Goal: Task Accomplishment & Management: Use online tool/utility

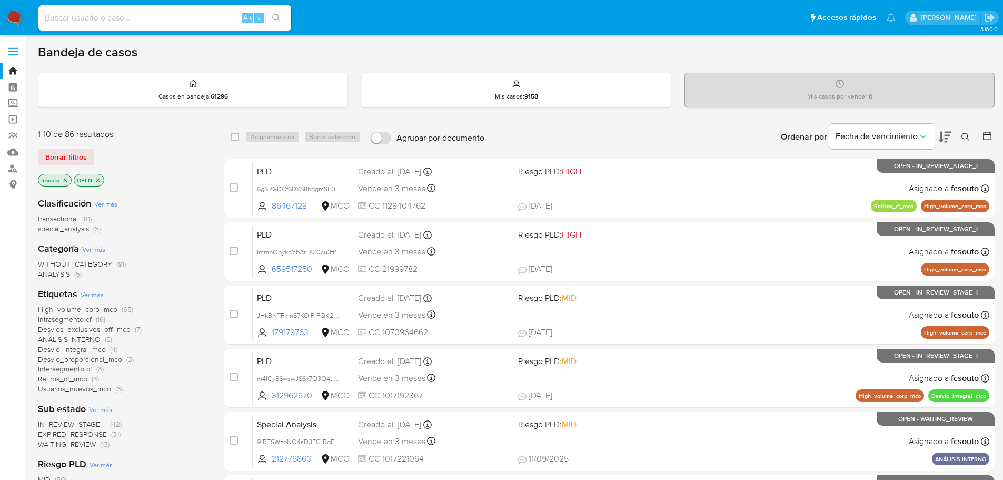
click at [94, 423] on span "IN_REVIEW_STAGE_I" at bounding box center [72, 424] width 68 height 11
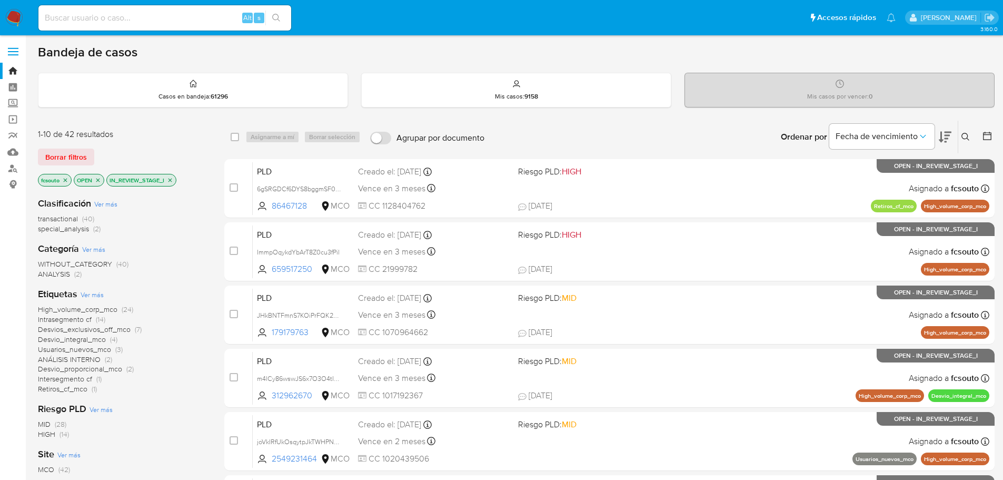
click at [119, 330] on span "Desvios_exclusivos_off_mco" at bounding box center [84, 329] width 93 height 11
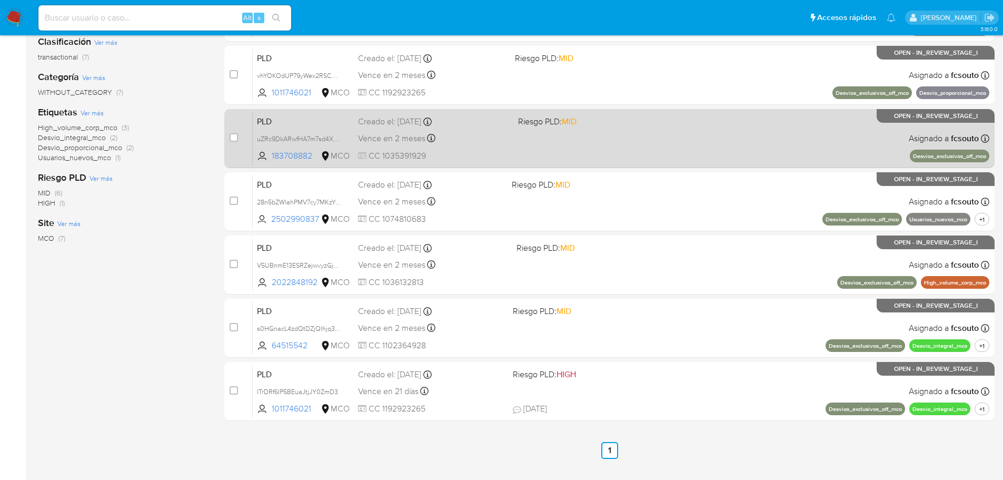
scroll to position [200, 0]
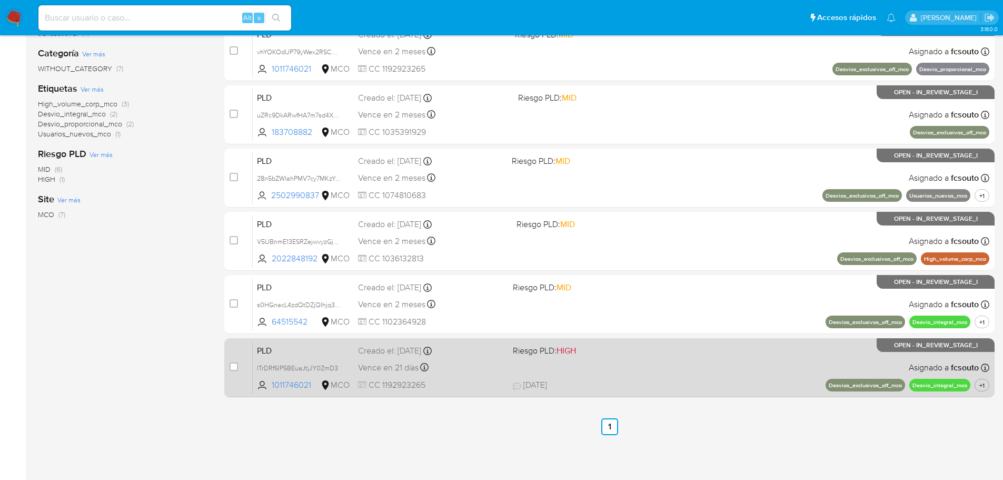
click at [606, 368] on span at bounding box center [586, 367] width 146 height 2
click at [231, 365] on input "checkbox" at bounding box center [234, 366] width 8 height 8
checkbox input "true"
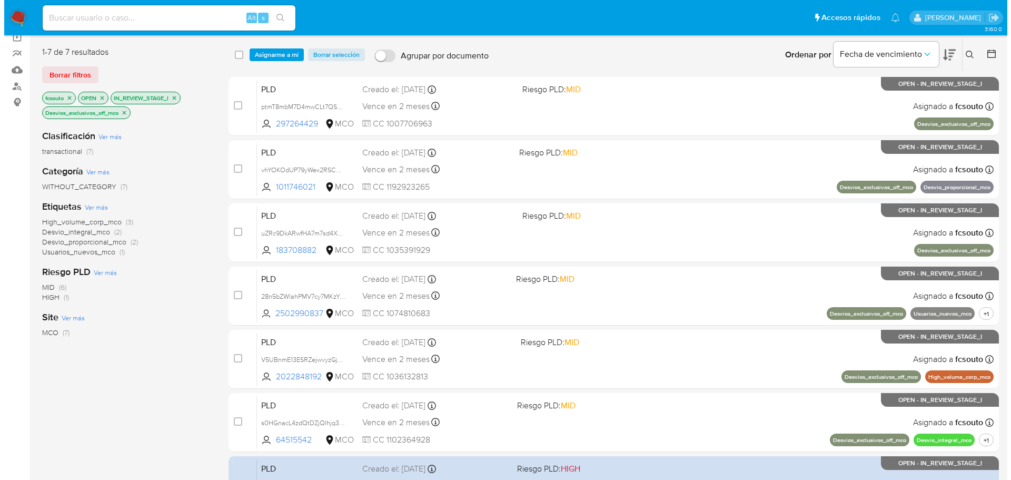
scroll to position [0, 0]
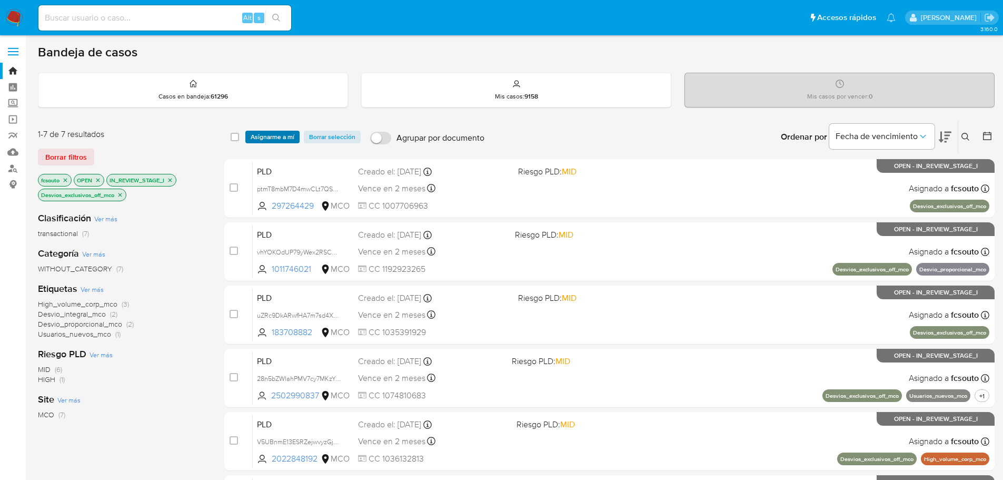
click at [264, 136] on span "Asignarme a mí" at bounding box center [273, 137] width 44 height 11
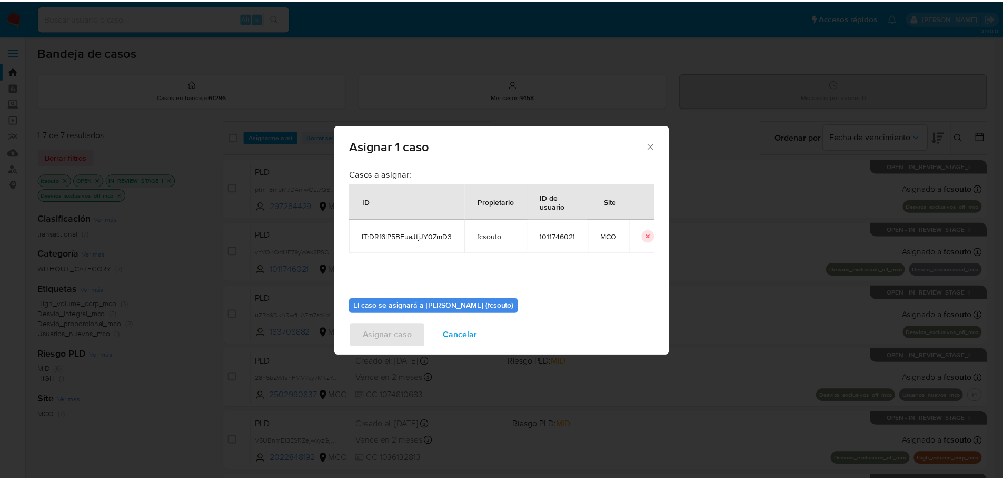
scroll to position [55, 0]
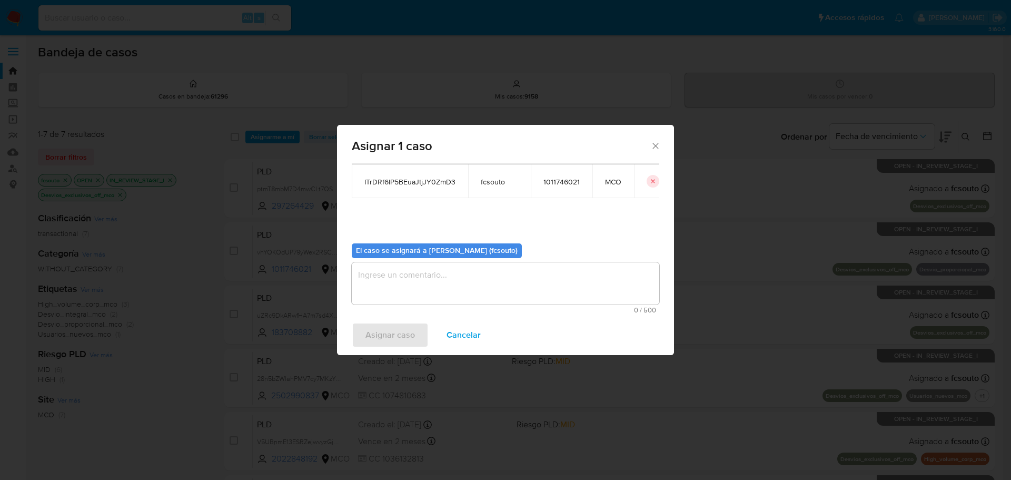
click at [526, 283] on textarea "assign-modal" at bounding box center [506, 283] width 308 height 42
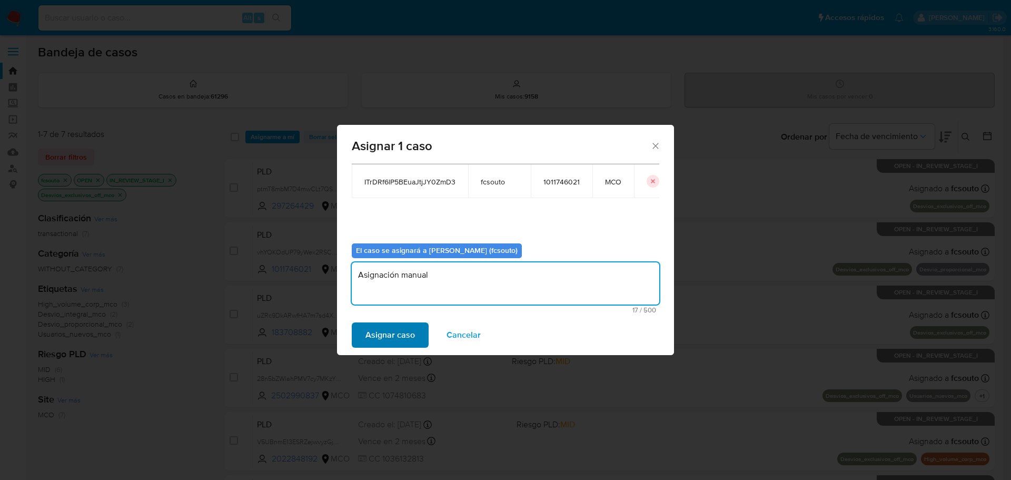
type textarea "Asignación manual"
click at [400, 333] on span "Asignar caso" at bounding box center [389, 334] width 49 height 23
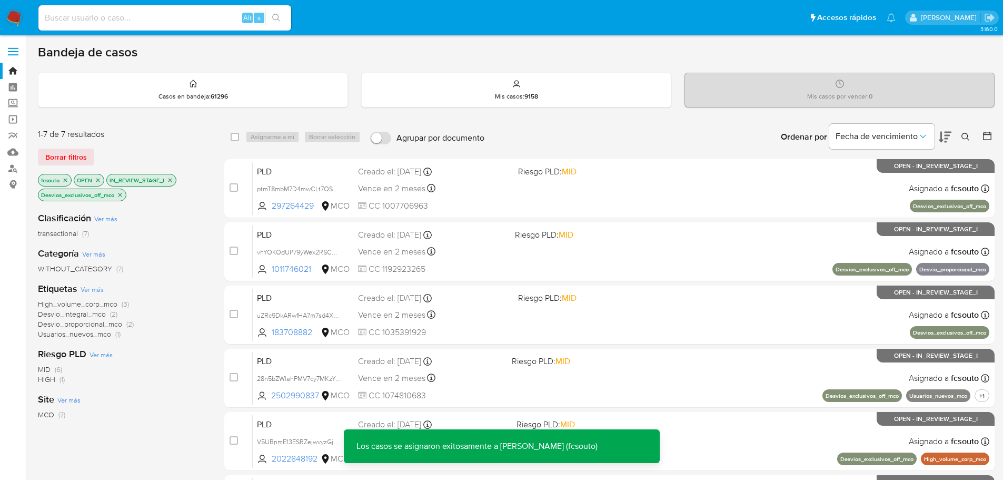
click at [122, 194] on icon "close-filter" at bounding box center [120, 195] width 6 height 6
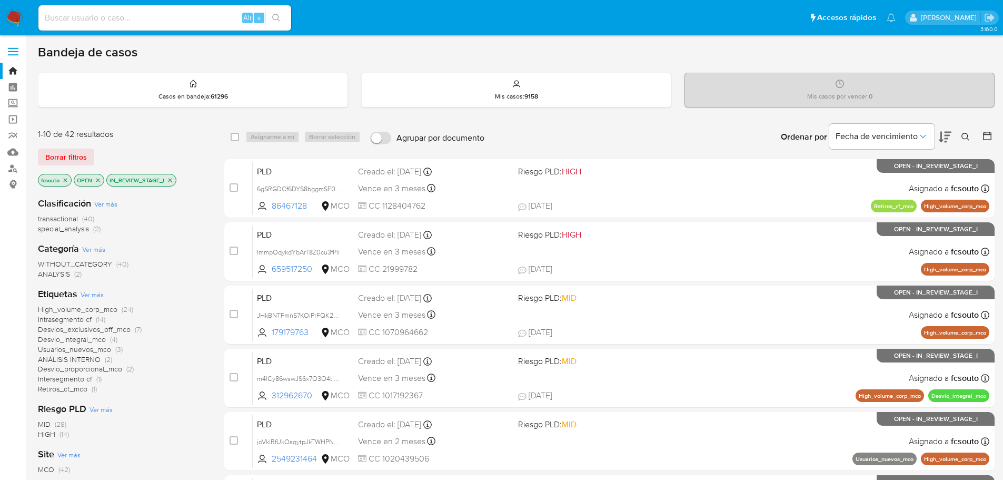
click at [96, 341] on span "Desvio_integral_mco" at bounding box center [72, 339] width 68 height 11
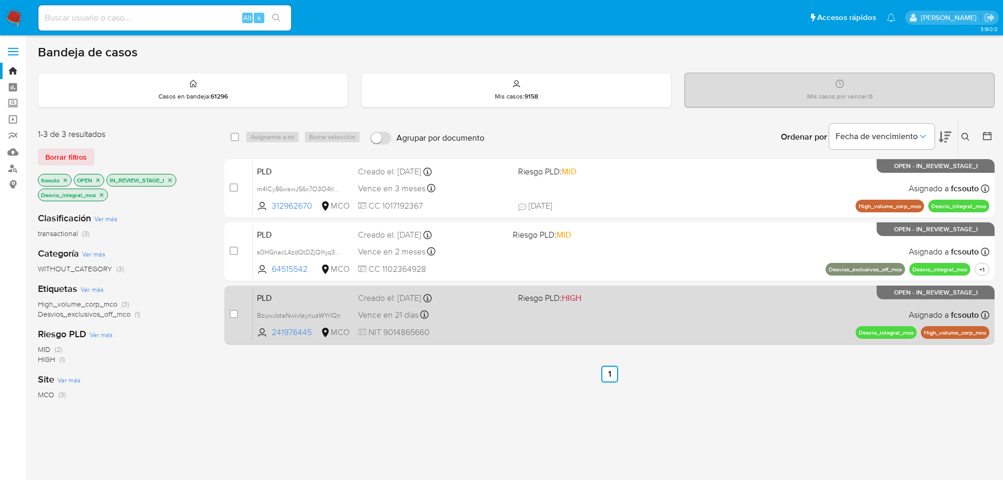
click at [730, 328] on div "PLD BzuwJotaNwivIaynusWYrlQn 241976445 MCO Riesgo PLD: HIGH Creado el: 12/07/20…" at bounding box center [621, 314] width 737 height 53
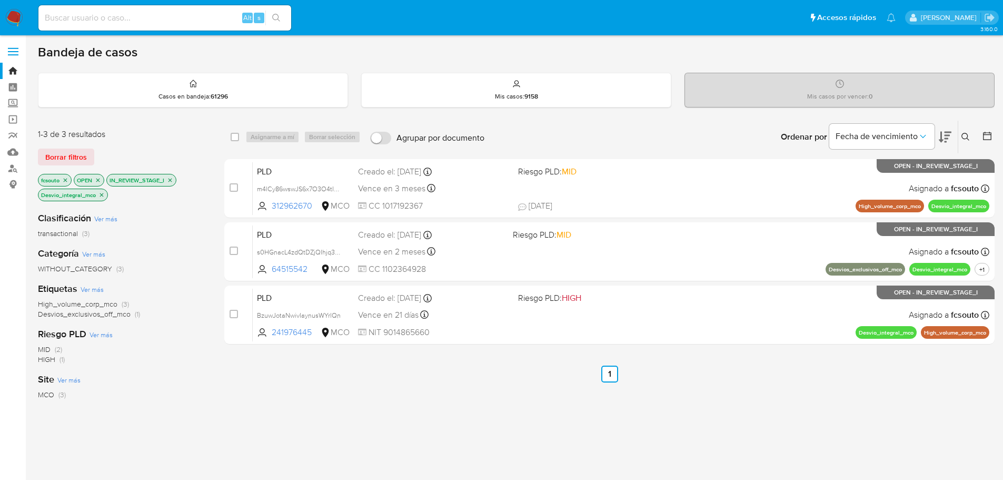
click at [101, 196] on icon "close-filter" at bounding box center [101, 195] width 6 height 6
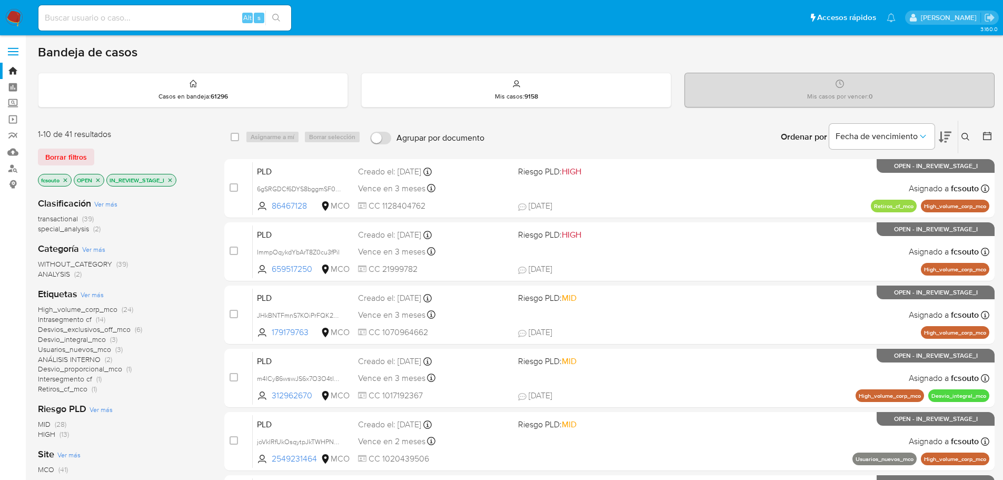
click at [82, 391] on span "Retiros_cf_mco" at bounding box center [62, 388] width 49 height 11
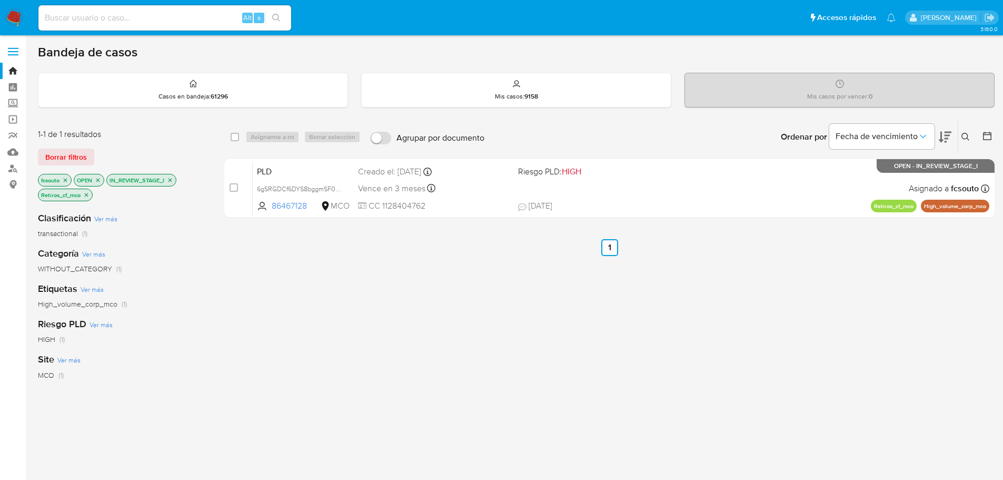
click at [87, 196] on icon "close-filter" at bounding box center [86, 195] width 6 height 6
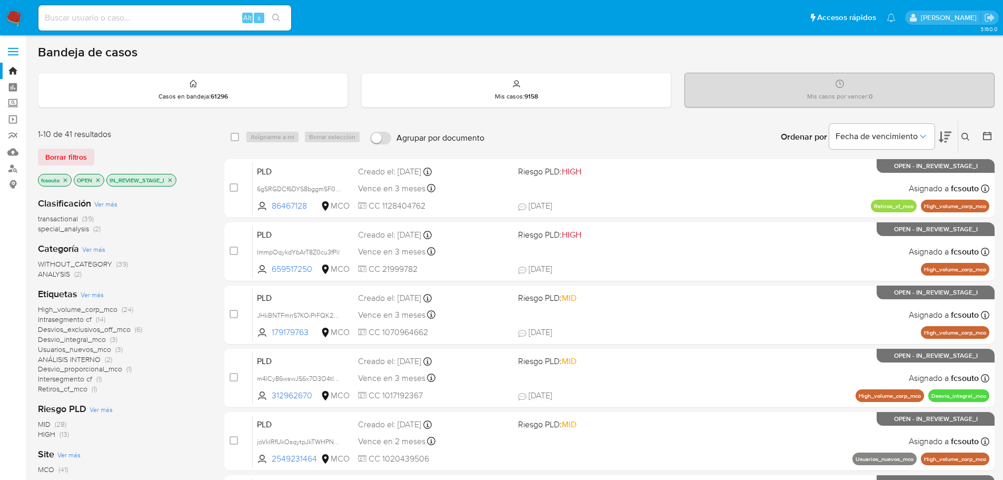
click at [991, 141] on button at bounding box center [988, 137] width 13 height 13
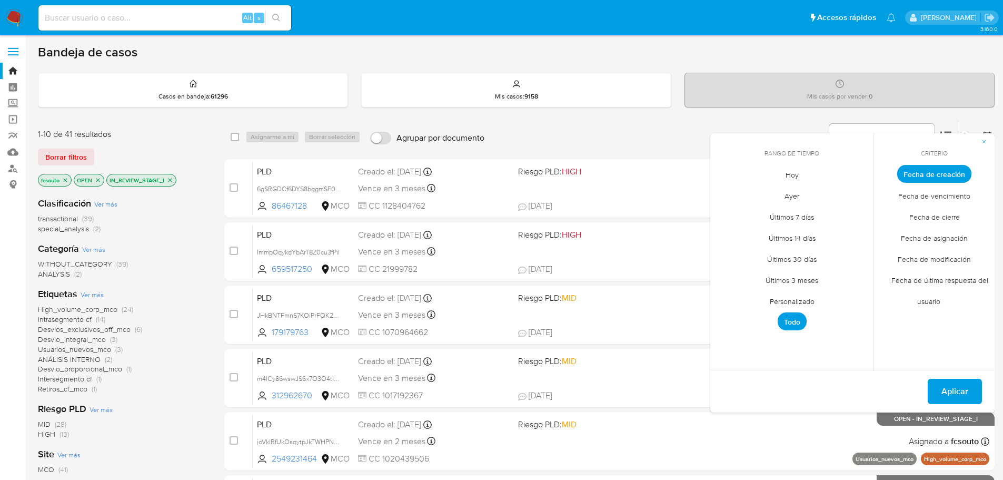
click at [800, 297] on span "Personalizado" at bounding box center [792, 301] width 67 height 22
click at [728, 192] on icon "Mes anterior" at bounding box center [726, 193] width 13 height 13
click at [732, 190] on icon "Mes anterior" at bounding box center [726, 193] width 13 height 13
drag, startPoint x: 857, startPoint y: 232, endPoint x: 835, endPoint y: 315, distance: 85.6
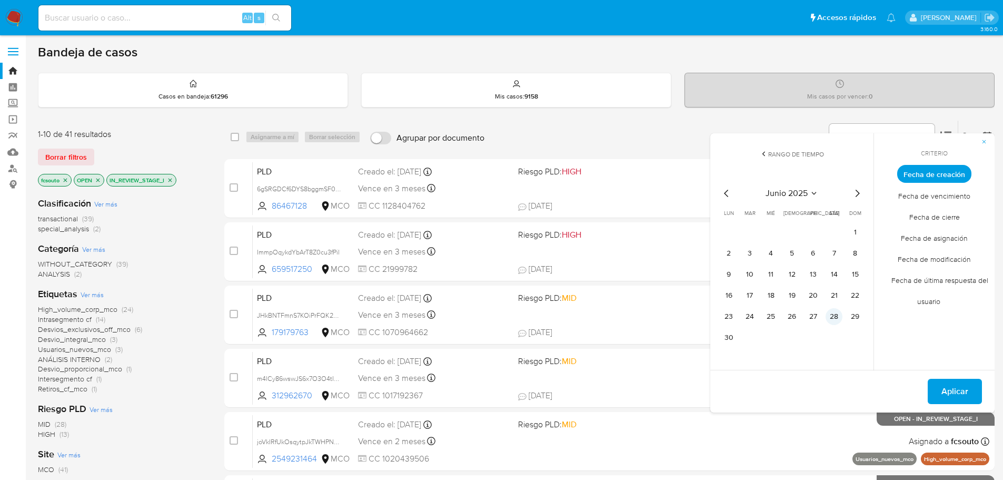
click at [856, 233] on button "1" at bounding box center [855, 232] width 17 height 17
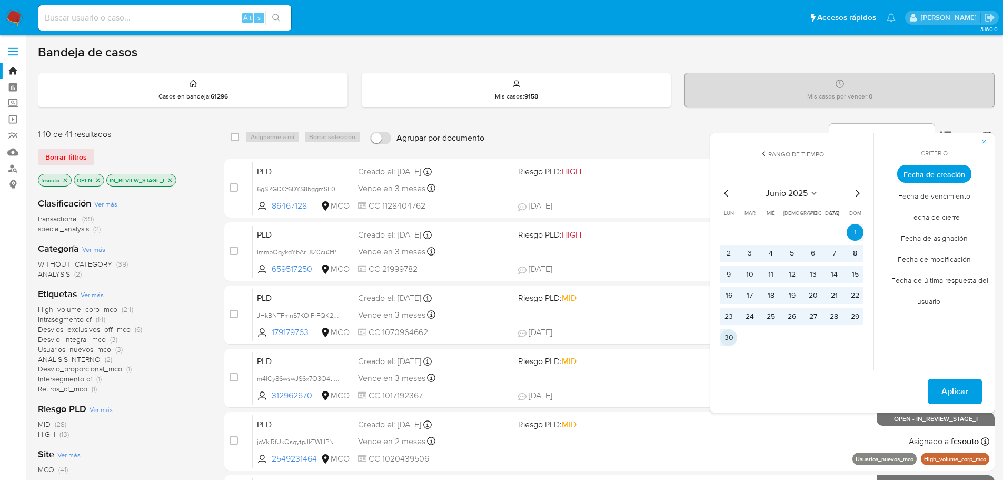
click at [725, 335] on button "30" at bounding box center [728, 337] width 17 height 17
click at [962, 389] on span "Aplicar" at bounding box center [954, 391] width 27 height 23
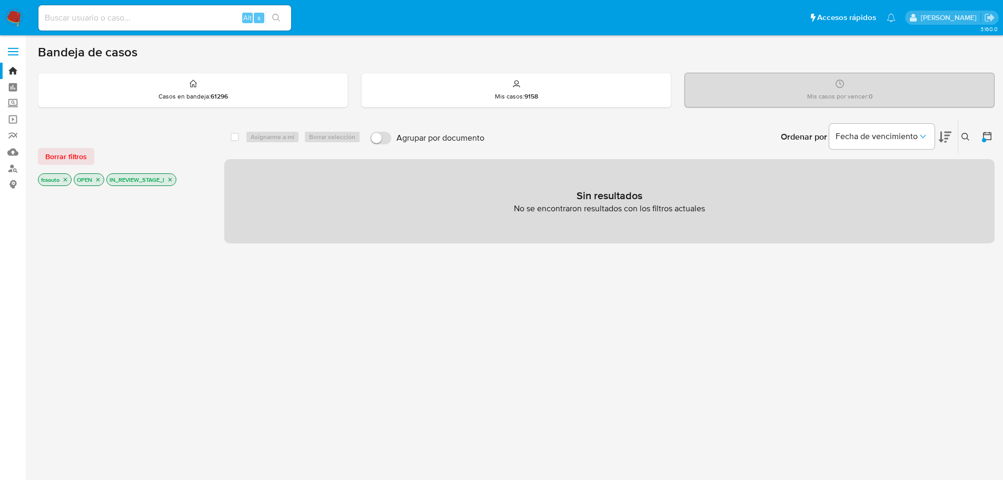
click at [985, 135] on icon at bounding box center [987, 136] width 11 height 11
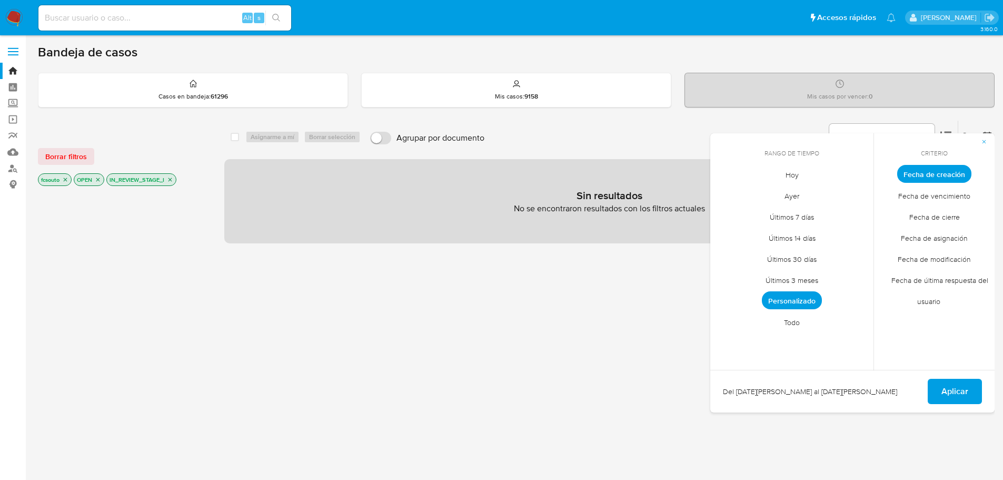
click at [790, 298] on span "Personalizado" at bounding box center [792, 300] width 60 height 18
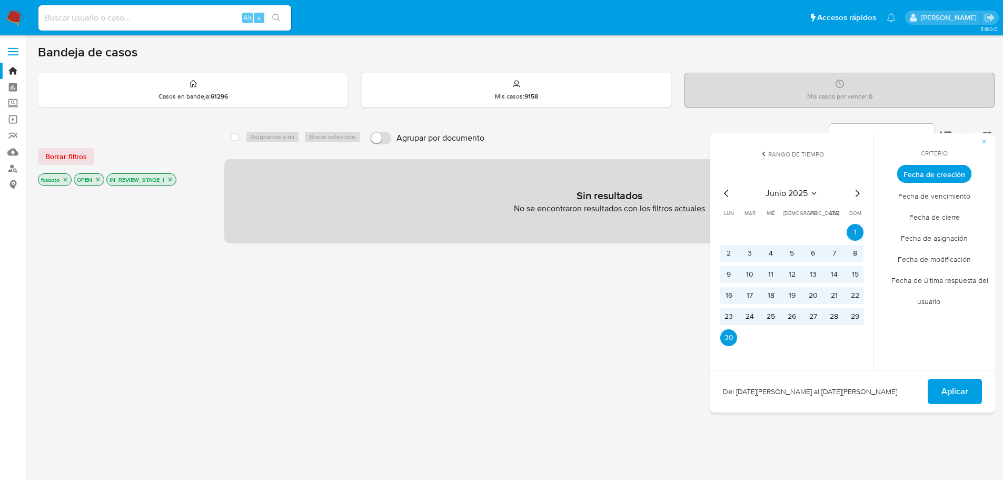
click at [856, 189] on icon "Mes siguiente" at bounding box center [857, 193] width 13 height 13
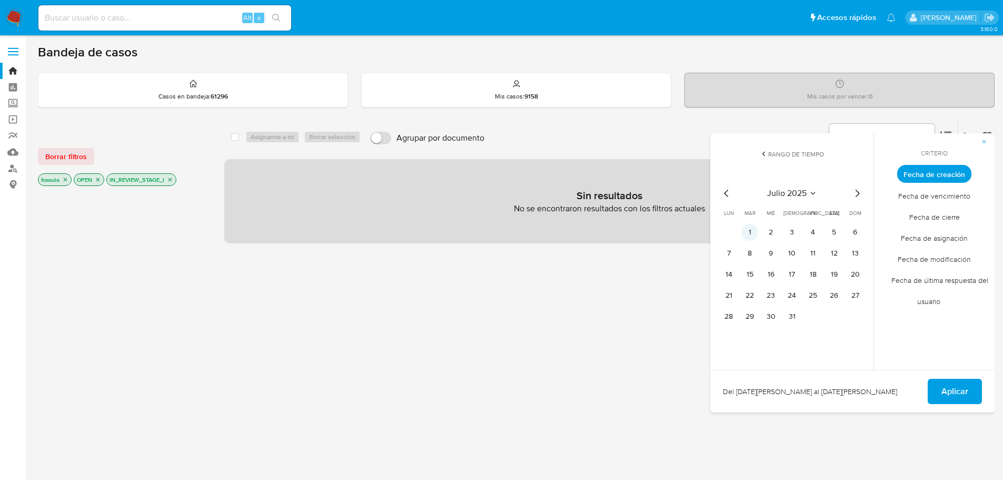
click at [753, 232] on button "1" at bounding box center [749, 232] width 17 height 17
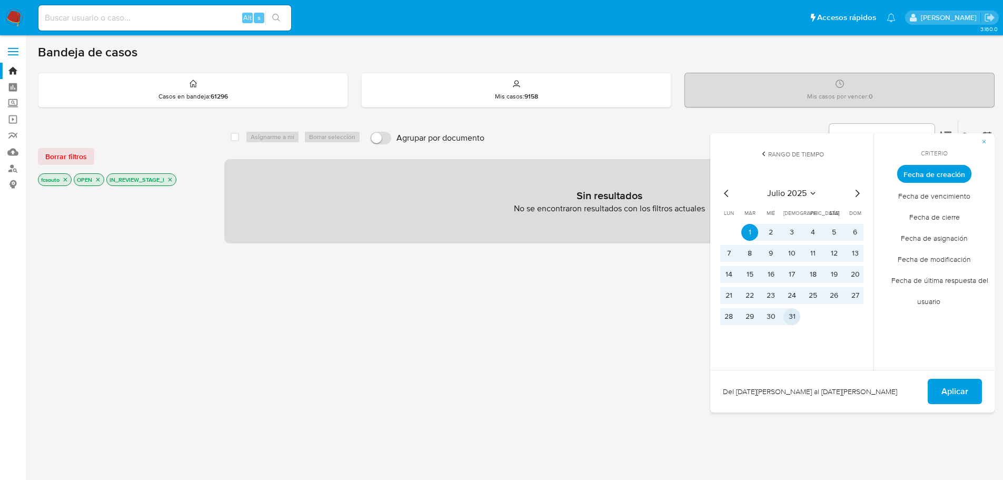
click at [791, 314] on button "31" at bounding box center [792, 316] width 17 height 17
click at [964, 390] on span "Aplicar" at bounding box center [954, 391] width 27 height 23
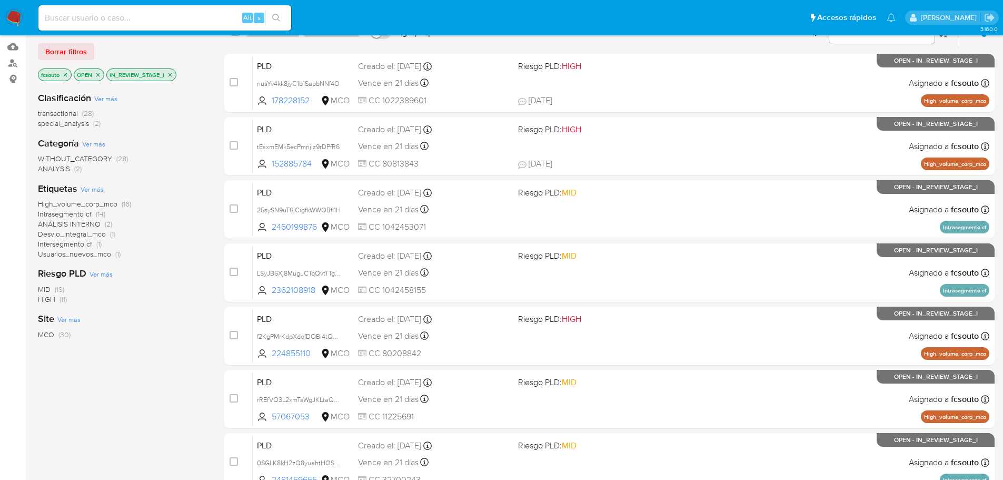
scroll to position [53, 0]
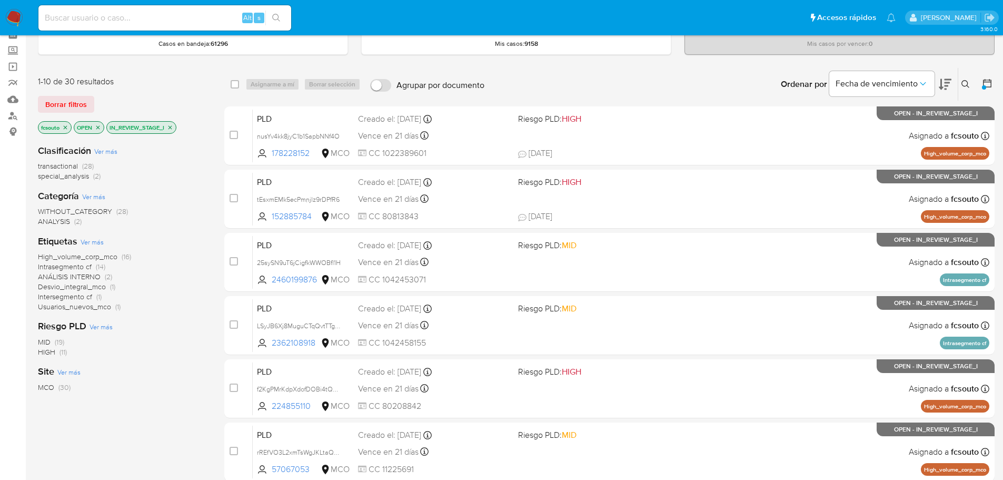
click at [105, 309] on span "Usuarios_nuevos_mco" at bounding box center [74, 306] width 73 height 11
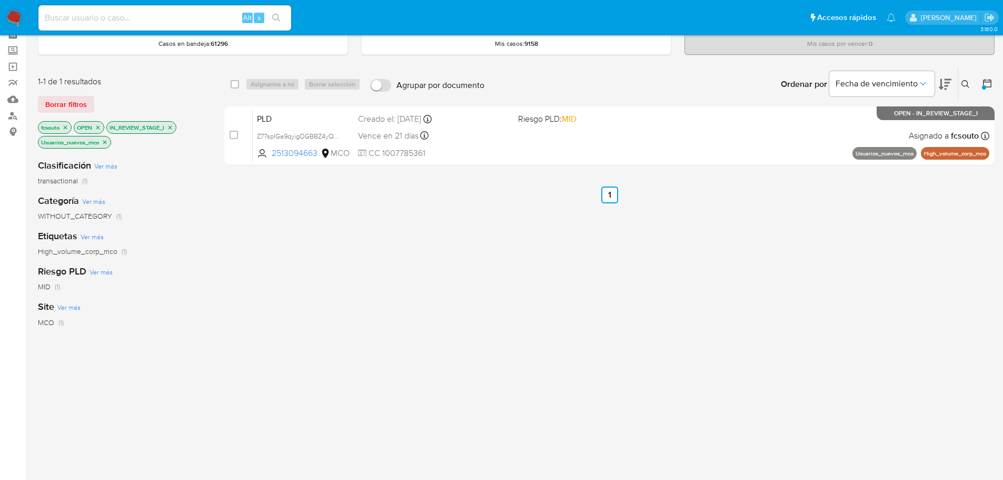
click at [106, 142] on icon "close-filter" at bounding box center [105, 142] width 4 height 4
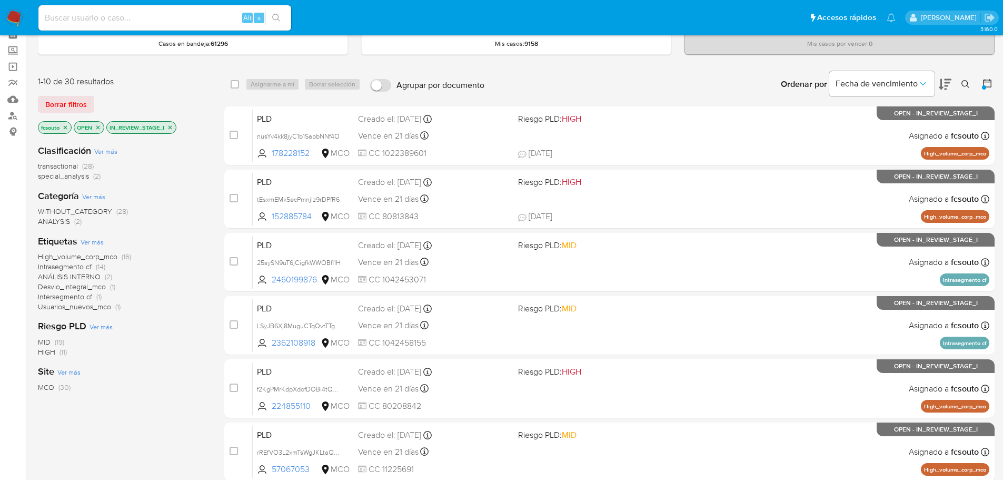
click at [78, 296] on span "Intersegmento cf" at bounding box center [65, 296] width 54 height 11
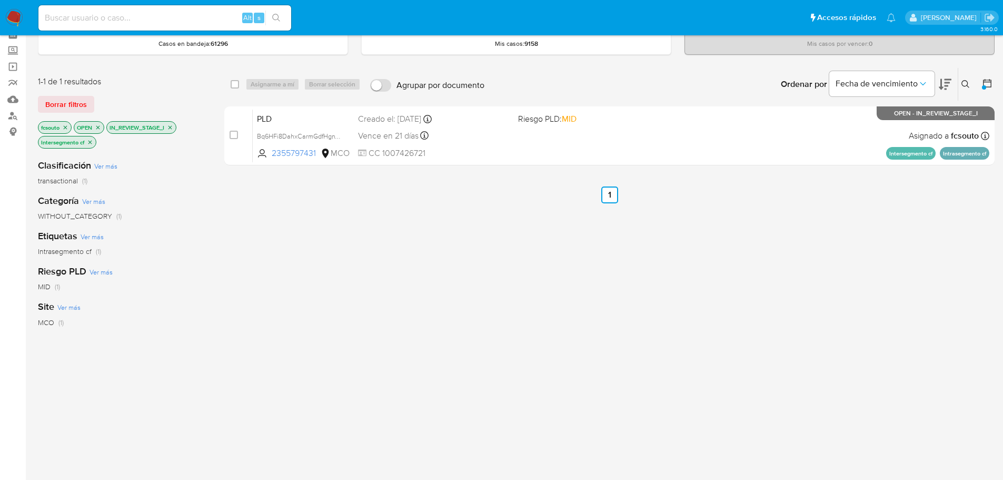
click at [89, 143] on icon "close-filter" at bounding box center [90, 142] width 6 height 6
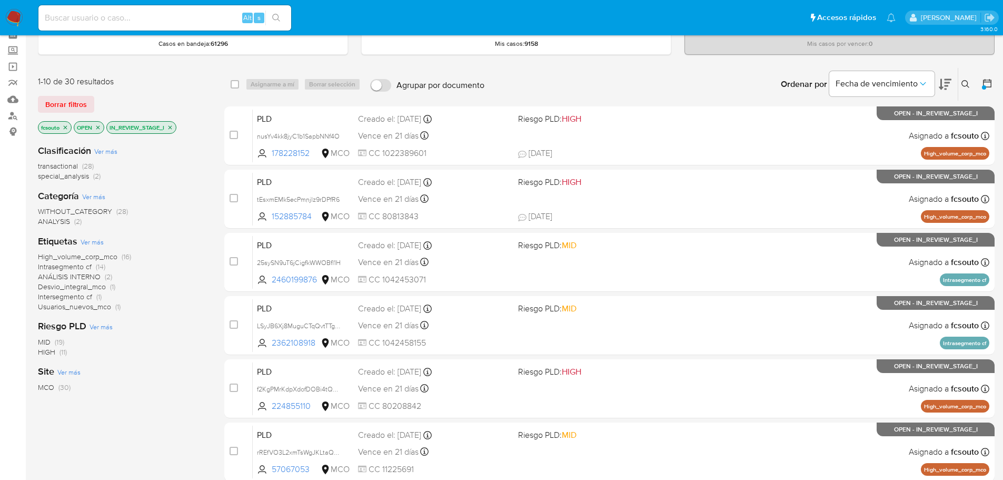
click at [83, 258] on span "High_volume_corp_mco" at bounding box center [78, 256] width 80 height 11
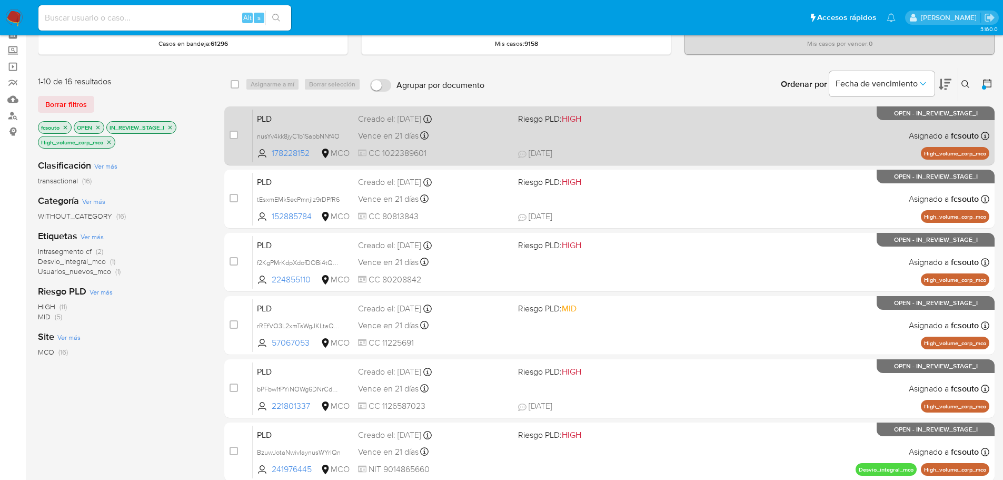
click at [463, 144] on div "PLD nusYv4kk8jyC1b1SapbNNf4O 178228152 MCO Riesgo PLD: HIGH Creado el: 12/07/20…" at bounding box center [621, 135] width 737 height 53
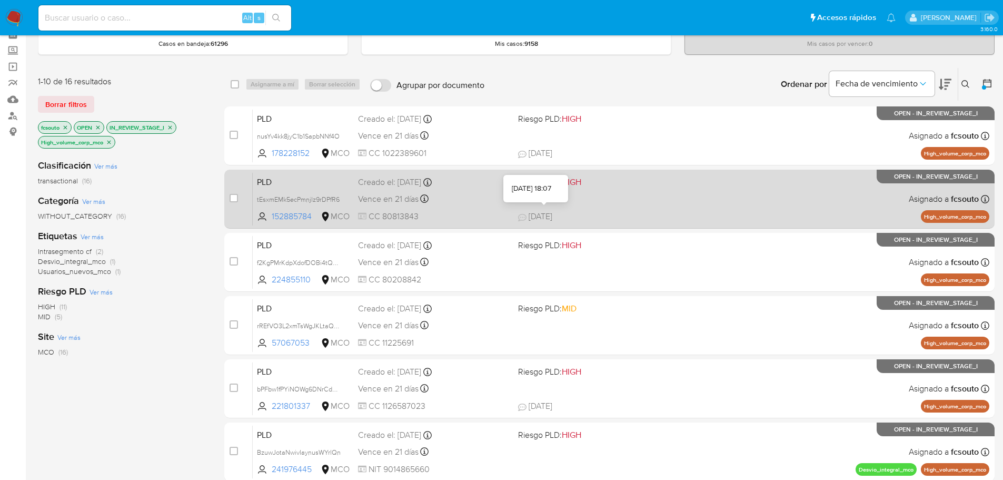
click at [530, 211] on span "17/09/2025" at bounding box center [535, 217] width 34 height 12
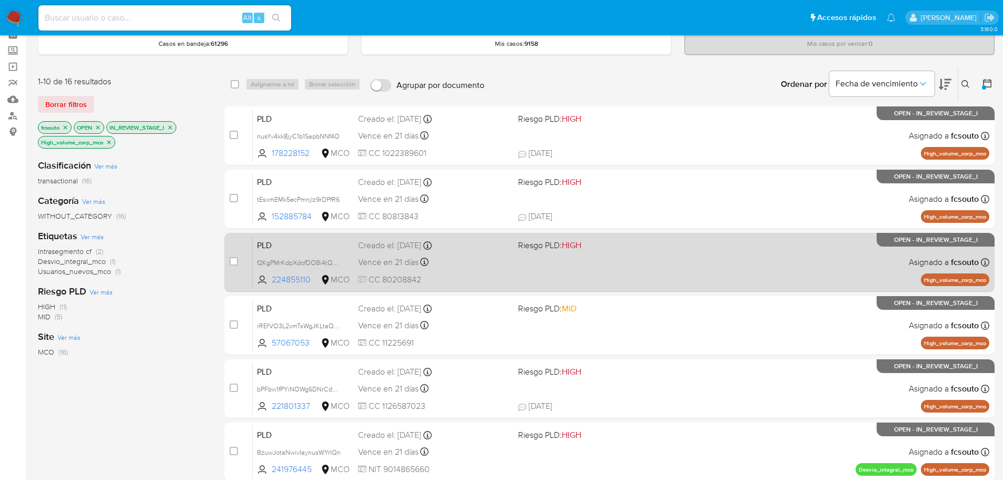
click at [523, 255] on div "PLD f2KgPMrKdpXdofDOBi4tQqUb 224855110 MCO Riesgo PLD: HIGH Creado el: 12/07/20…" at bounding box center [621, 261] width 737 height 53
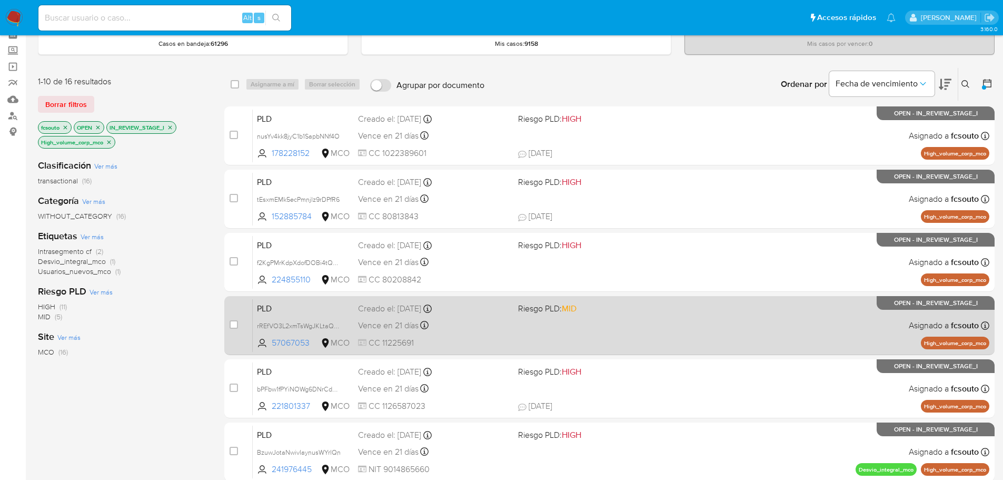
click at [506, 333] on div "PLD rREfVO3L2xmTsWgJKLtaQCfP 57067053 MCO Riesgo PLD: MID Creado el: 12/07/2025…" at bounding box center [621, 325] width 737 height 53
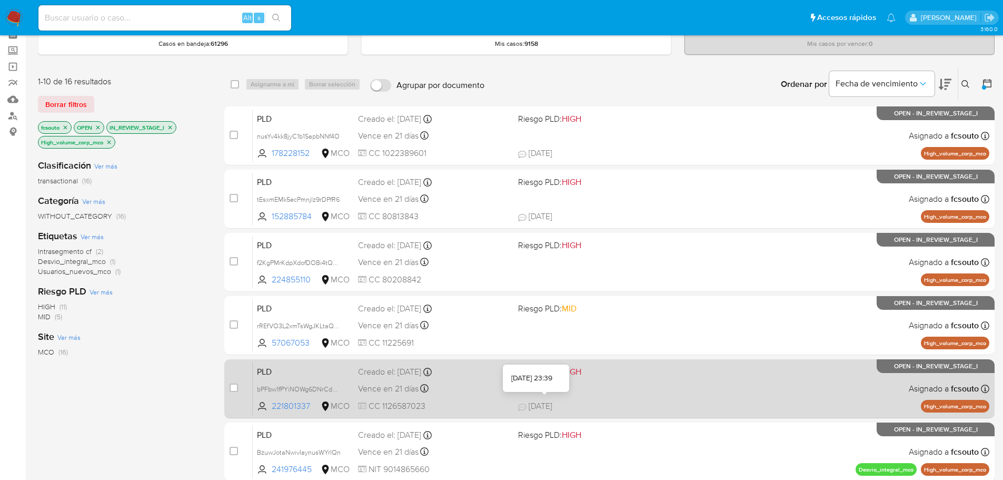
click at [552, 410] on span "18/09/2025" at bounding box center [535, 406] width 34 height 12
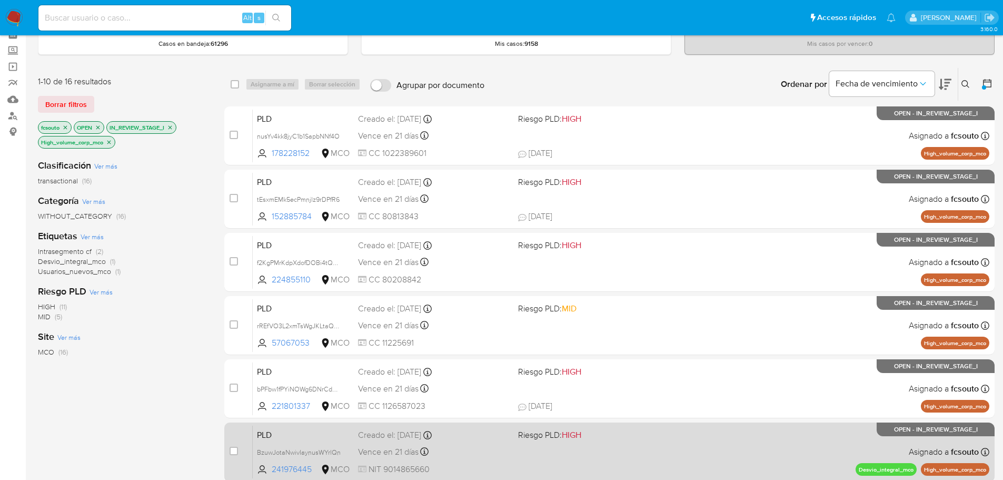
click at [491, 465] on span "NIT 9014865660" at bounding box center [434, 469] width 152 height 12
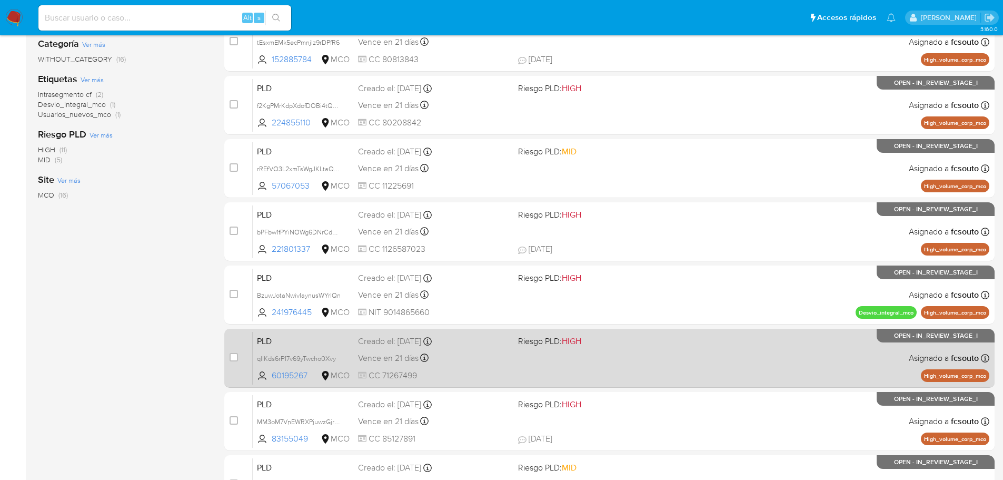
scroll to position [211, 0]
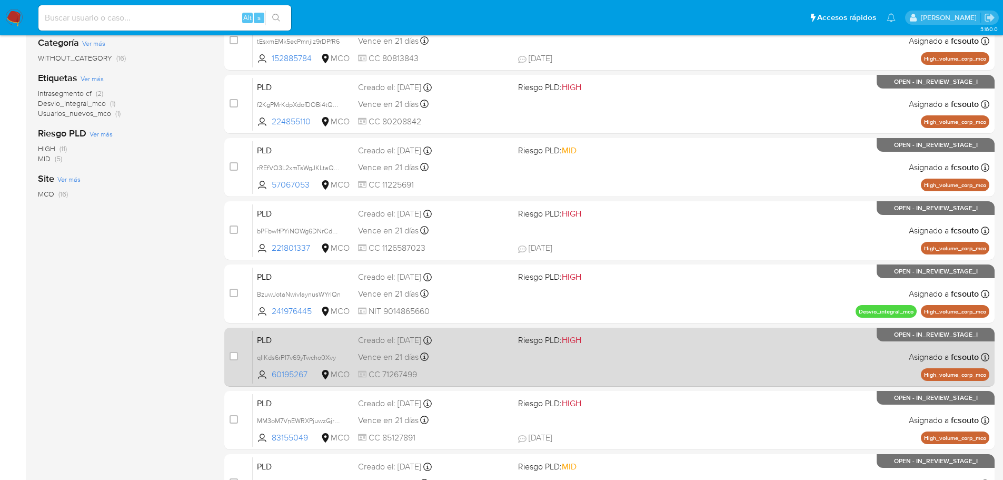
click at [493, 371] on span "CC 71267499" at bounding box center [434, 375] width 152 height 12
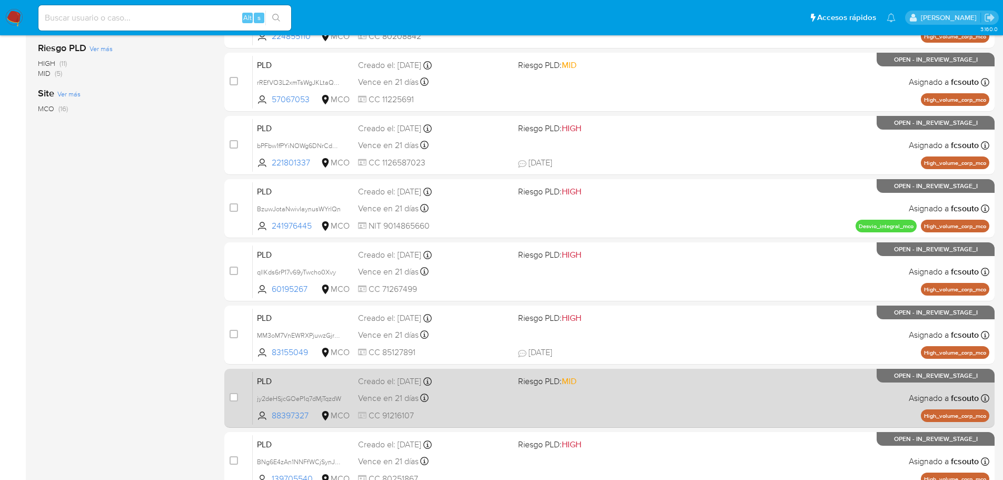
scroll to position [316, 0]
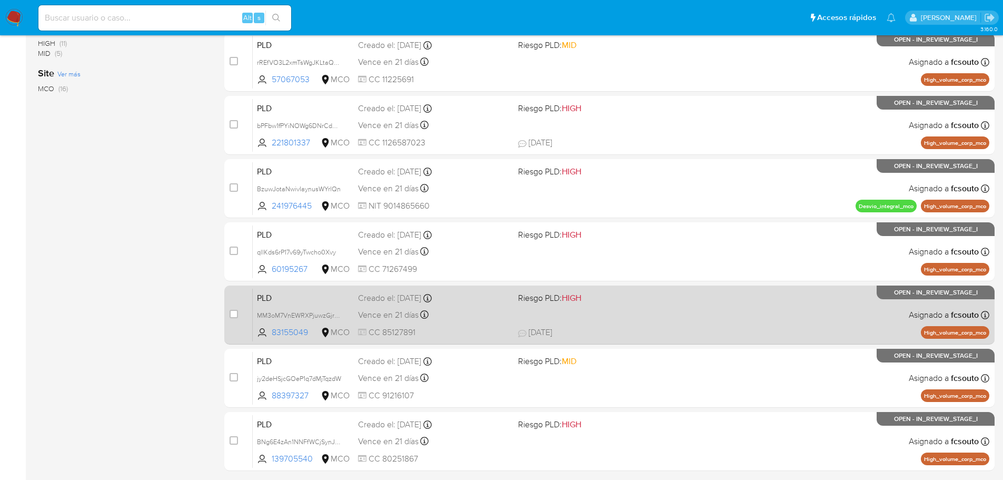
click at [618, 304] on div "PLD MM3oM7VnEWRXPjuwzGjrZ4uN 83155049 MCO Riesgo PLD: HIGH Creado el: 12/07/202…" at bounding box center [621, 314] width 737 height 53
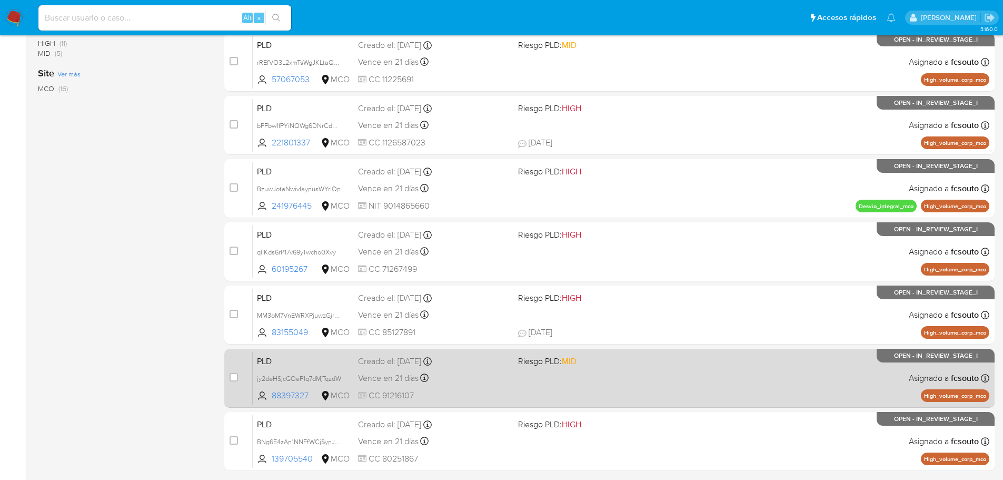
click at [617, 372] on div "PLD jy2deHSjcGOeP1q7dMjTqzdW 88397327 MCO Riesgo PLD: MID Creado el: 12/07/2025…" at bounding box center [621, 377] width 737 height 53
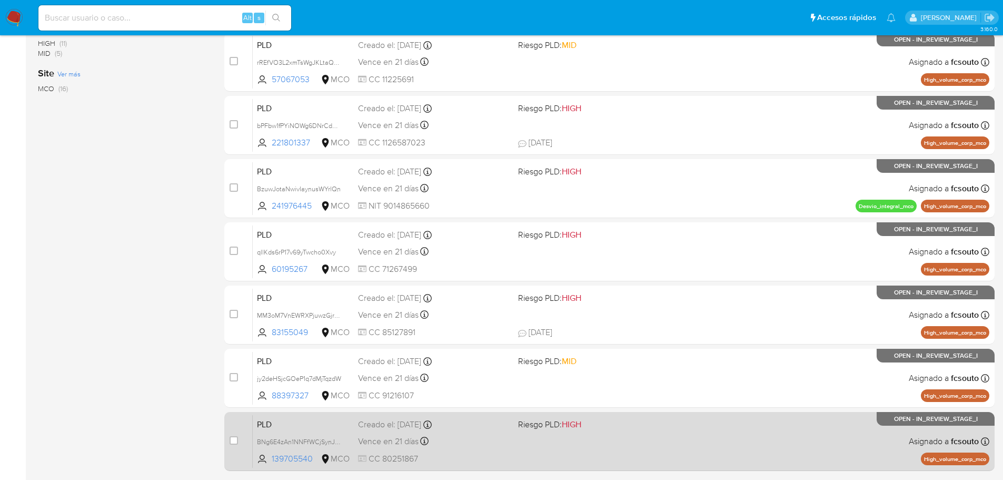
click at [642, 439] on div "PLD BNg6E4zAn1NNFfWCjSynJKzI 139705540 MCO Riesgo PLD: HIGH Creado el: 12/07/20…" at bounding box center [621, 440] width 737 height 53
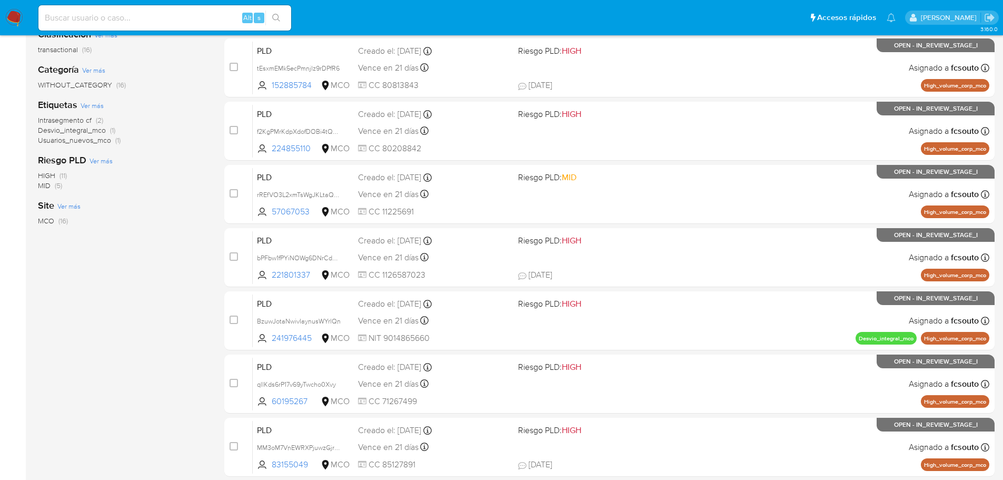
scroll to position [0, 0]
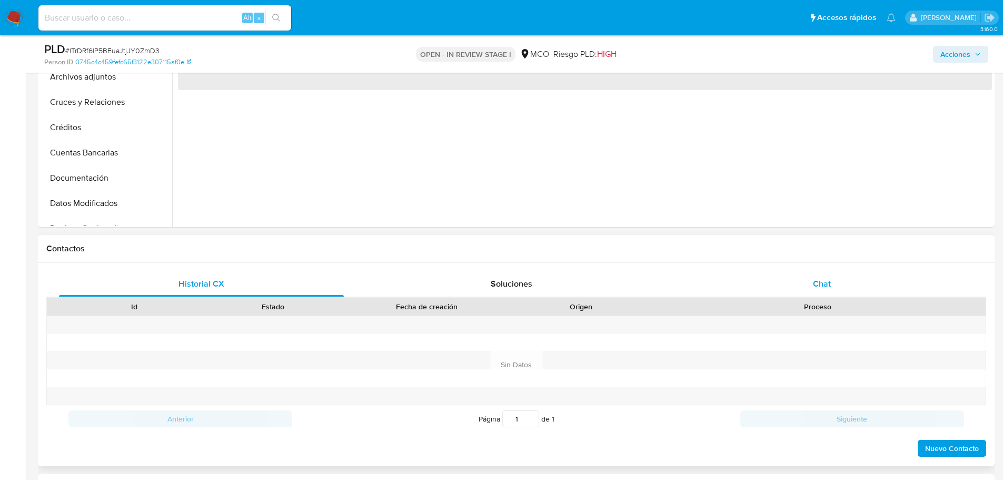
click at [822, 274] on div "Chat" at bounding box center [821, 283] width 285 height 25
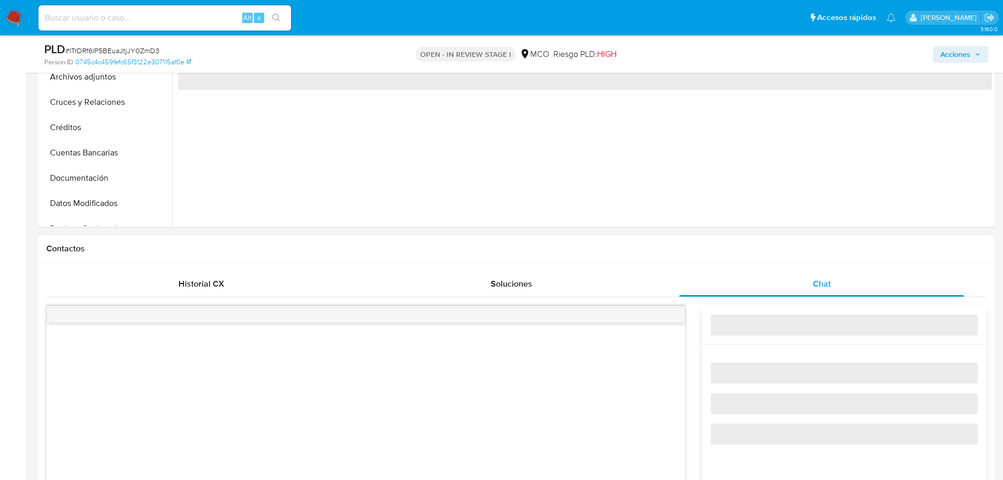
select select "10"
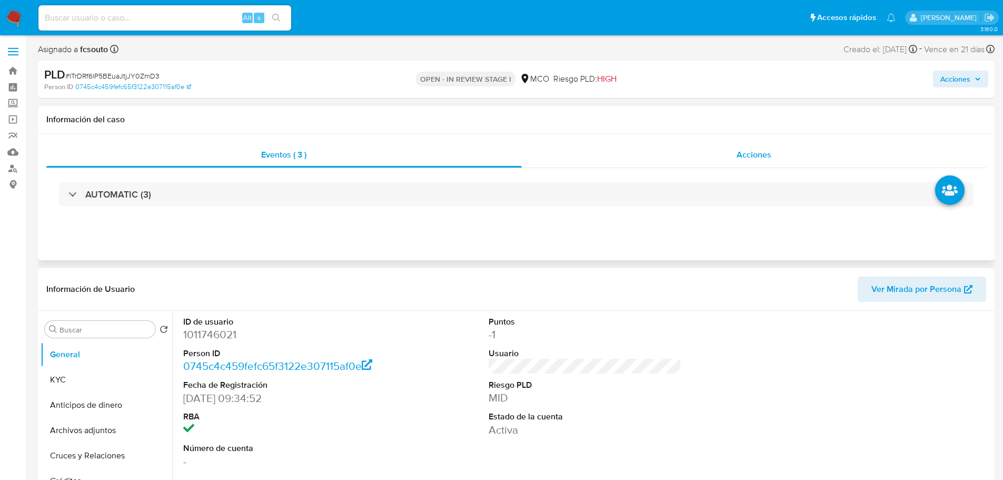
click at [749, 157] on span "Acciones" at bounding box center [754, 154] width 35 height 12
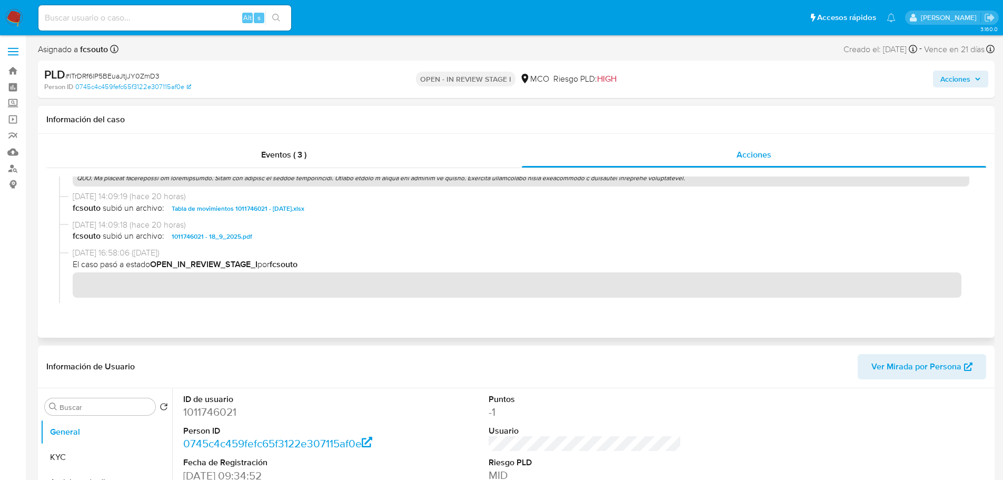
scroll to position [790, 0]
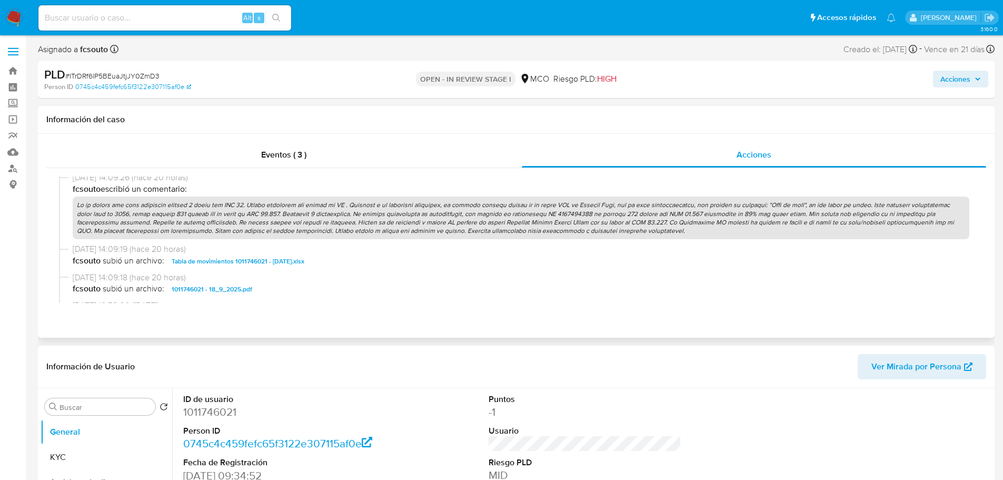
click at [333, 226] on p at bounding box center [521, 217] width 897 height 43
click at [980, 78] on icon "button" at bounding box center [978, 79] width 4 height 3
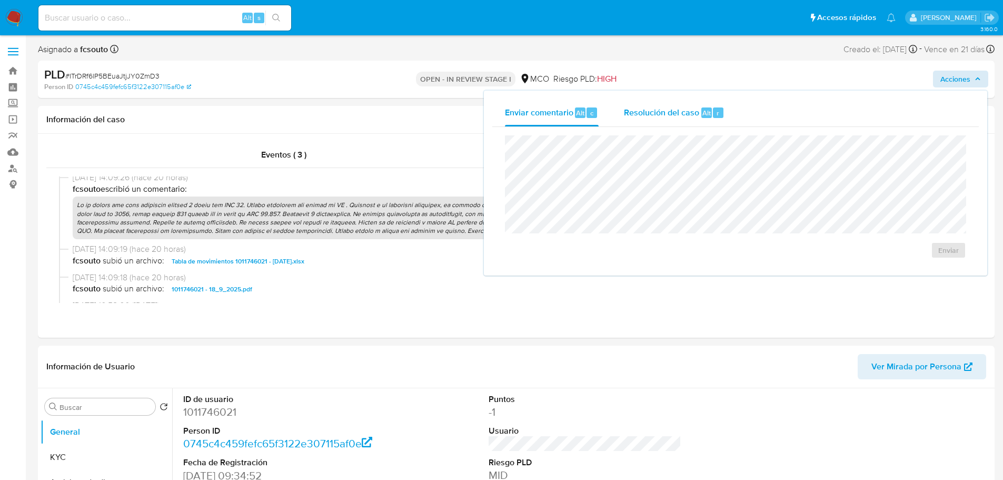
click at [660, 112] on span "Resolución del caso" at bounding box center [661, 112] width 75 height 12
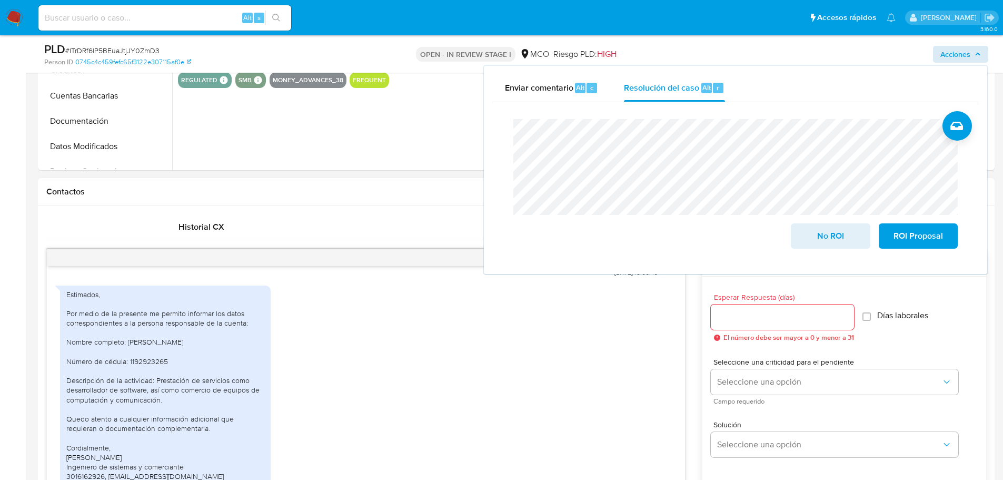
scroll to position [527, 0]
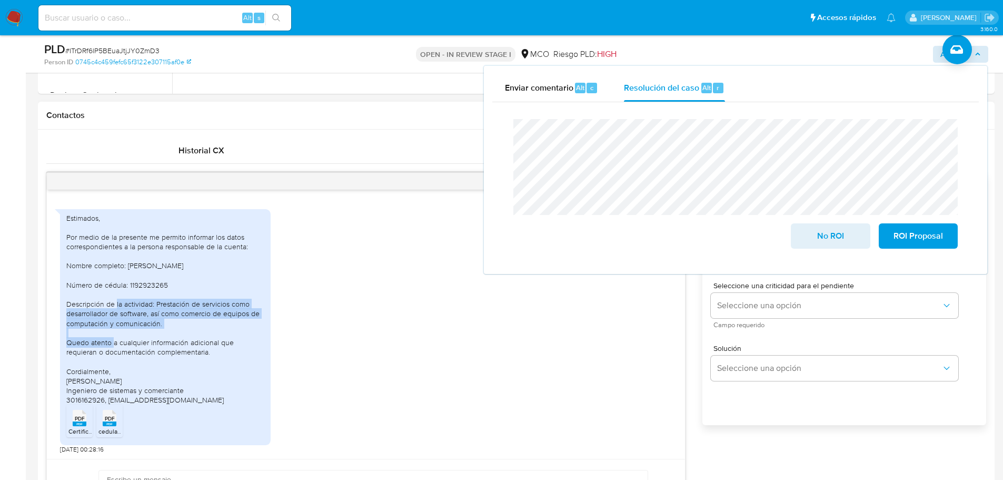
drag, startPoint x: 169, startPoint y: 321, endPoint x: 67, endPoint y: 304, distance: 103.5
click at [67, 304] on div "Estimados, Por medio de la presente me permito informar los datos correspondien…" at bounding box center [165, 309] width 198 height 192
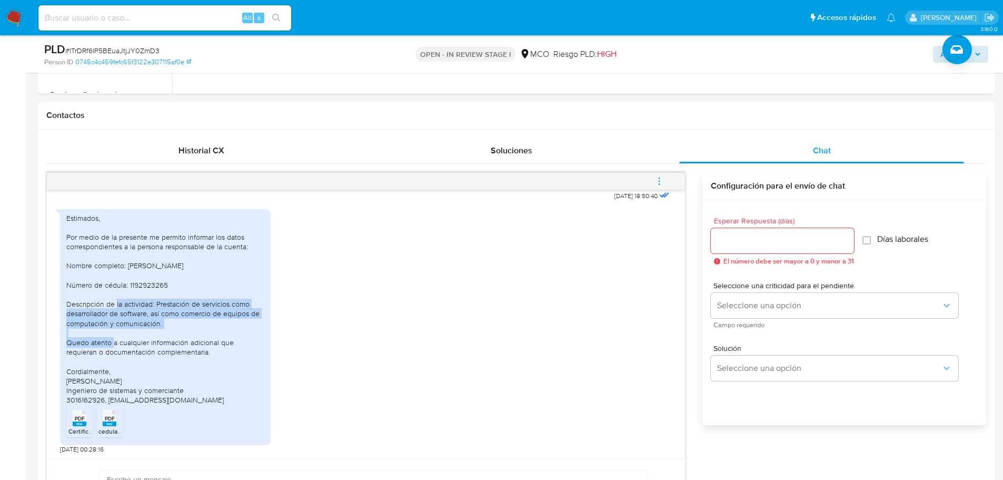
copy div "Descripción de la actividad: Prestación de servicios como desarrollador de soft…"
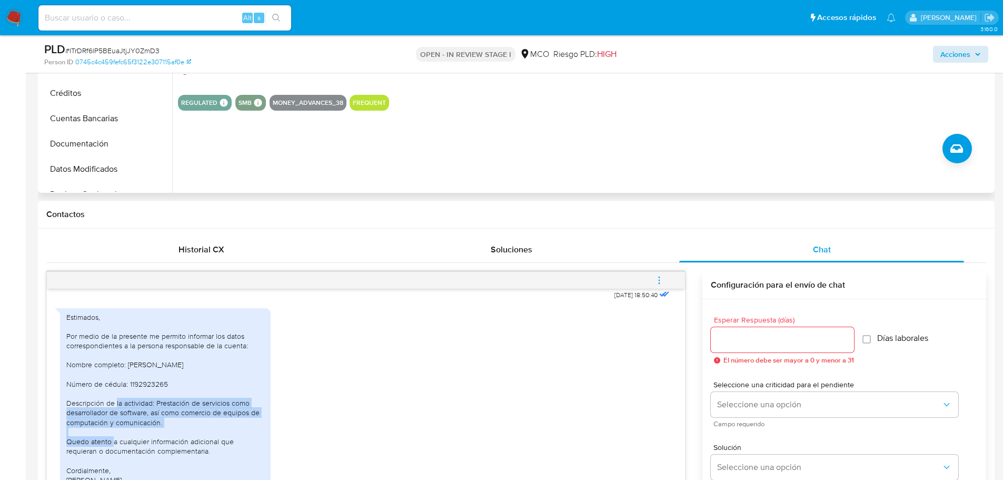
scroll to position [421, 0]
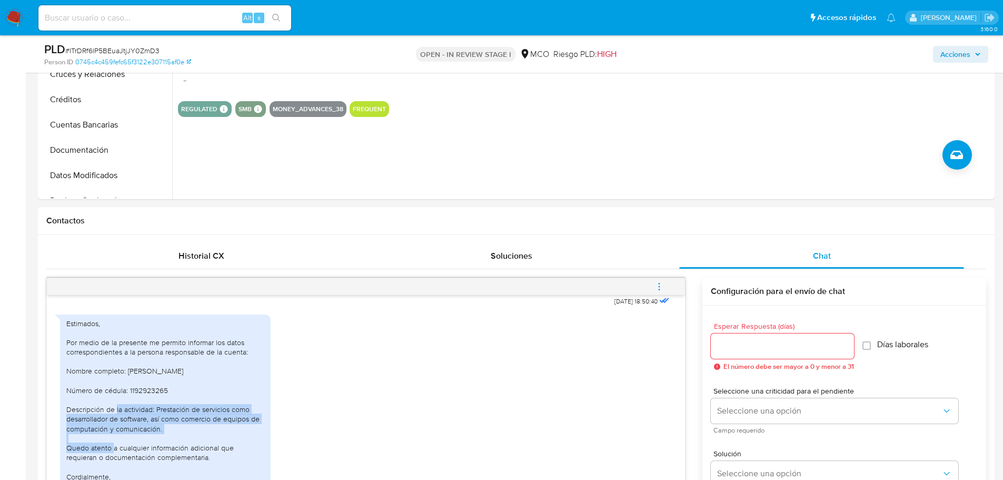
click at [969, 56] on span "Acciones" at bounding box center [955, 54] width 30 height 17
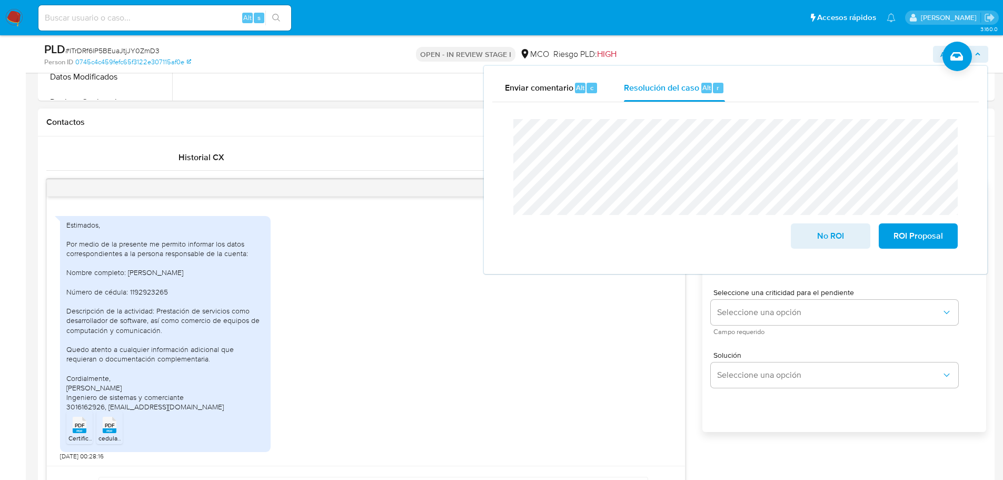
scroll to position [527, 0]
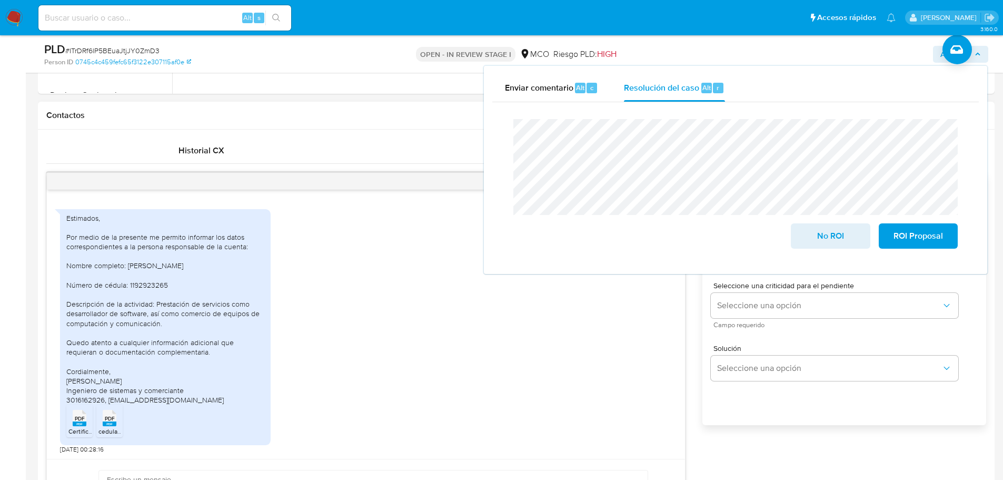
click at [78, 426] on rect at bounding box center [80, 423] width 14 height 5
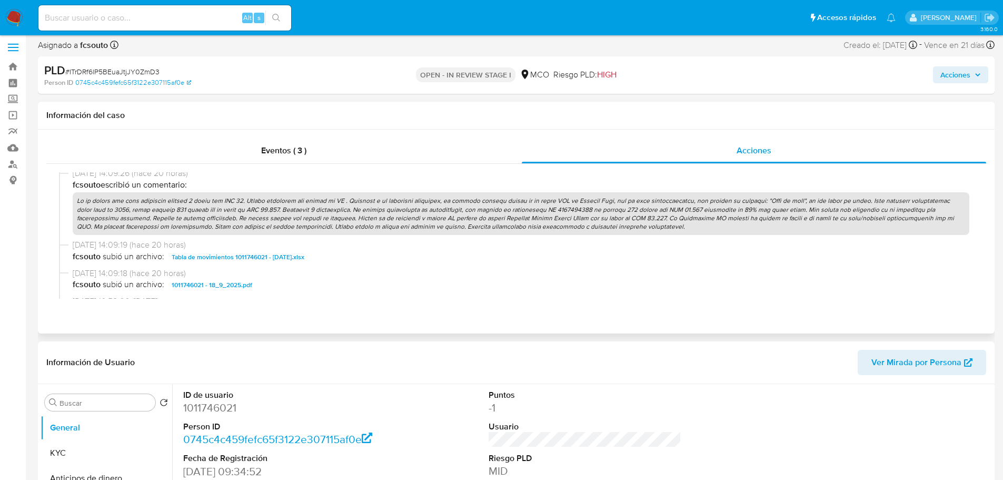
scroll to position [0, 0]
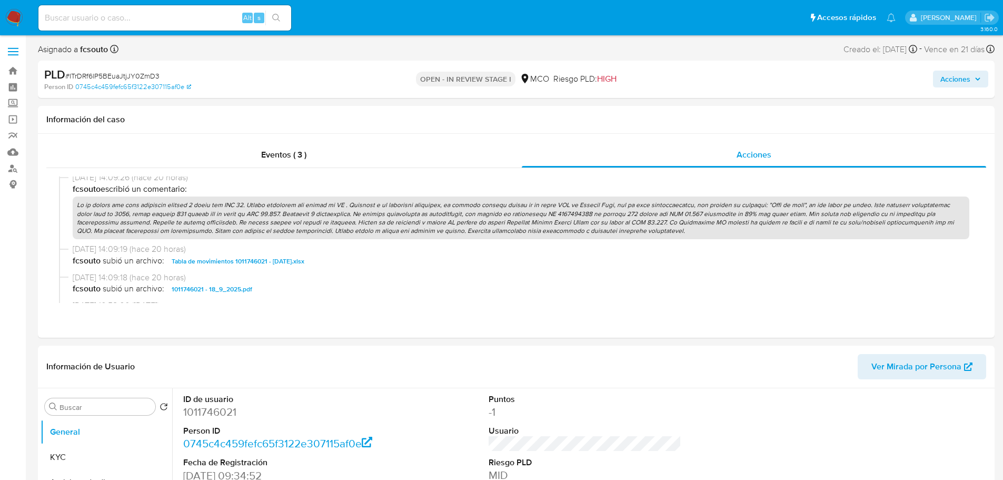
click at [983, 83] on button "Acciones" at bounding box center [960, 79] width 55 height 17
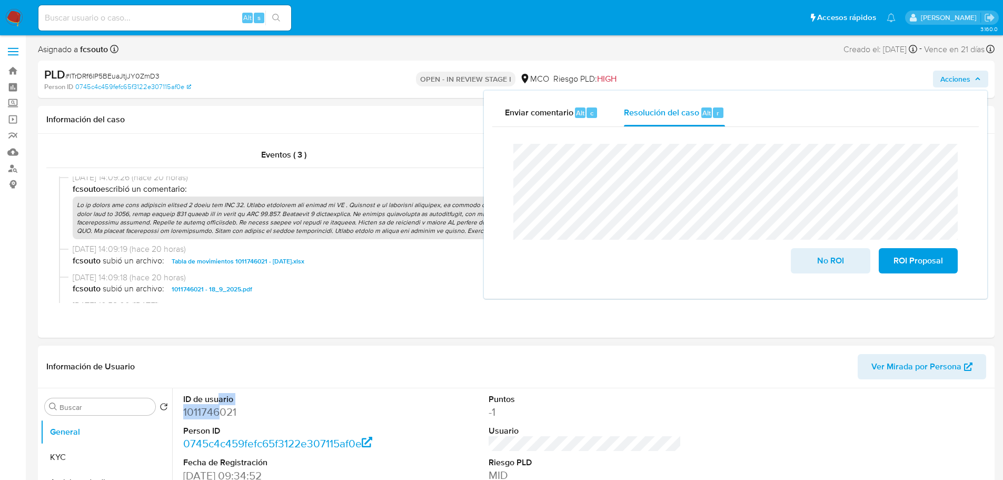
click at [219, 403] on dl "ID de usuario 1011746021 Person ID 0745c4c459fefc65f3122e307115af0e Fecha de Re…" at bounding box center [279, 469] width 193 height 153
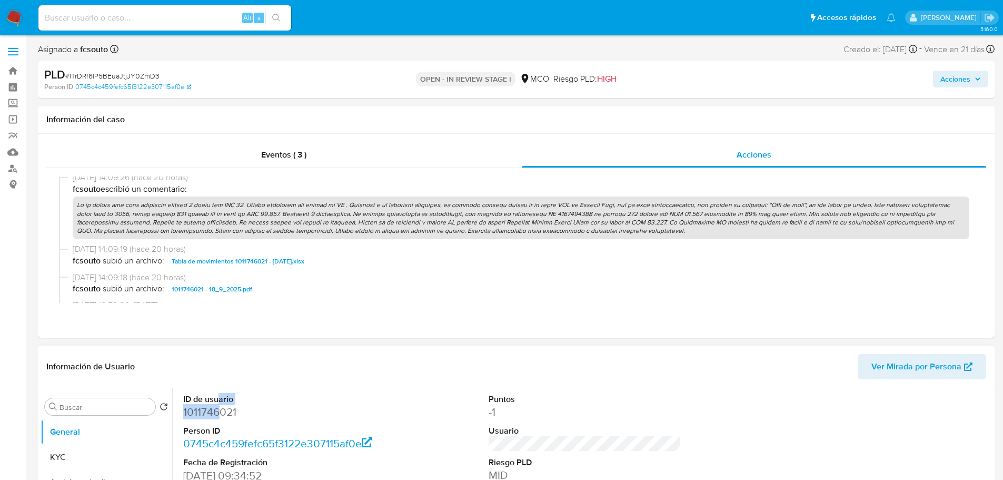
click at [220, 413] on dd "1011746021" at bounding box center [279, 411] width 193 height 15
click at [968, 84] on span "Acciones" at bounding box center [955, 79] width 30 height 17
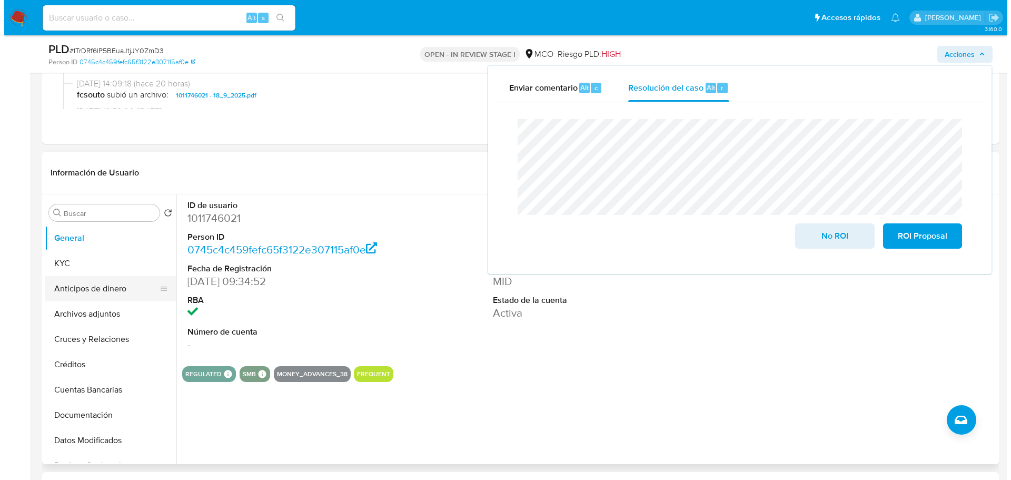
scroll to position [158, 0]
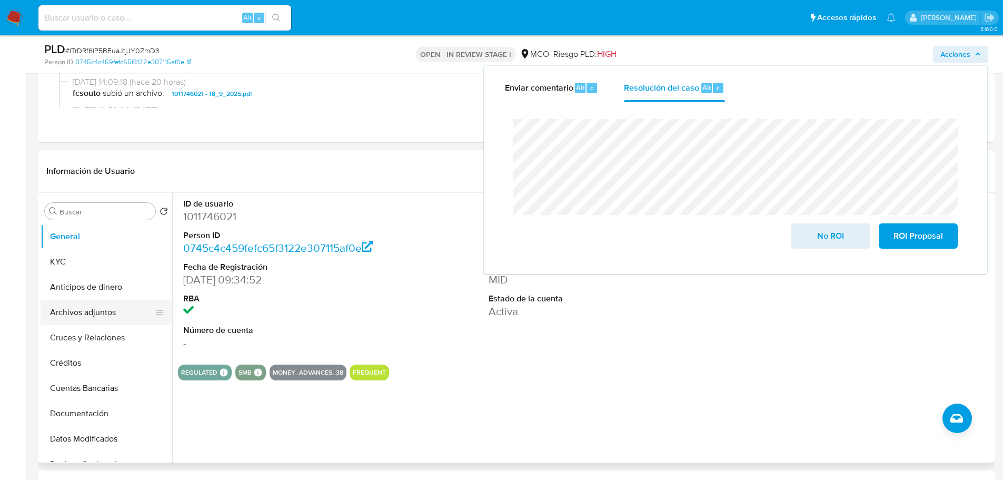
click at [100, 320] on button "Archivos adjuntos" at bounding box center [102, 312] width 123 height 25
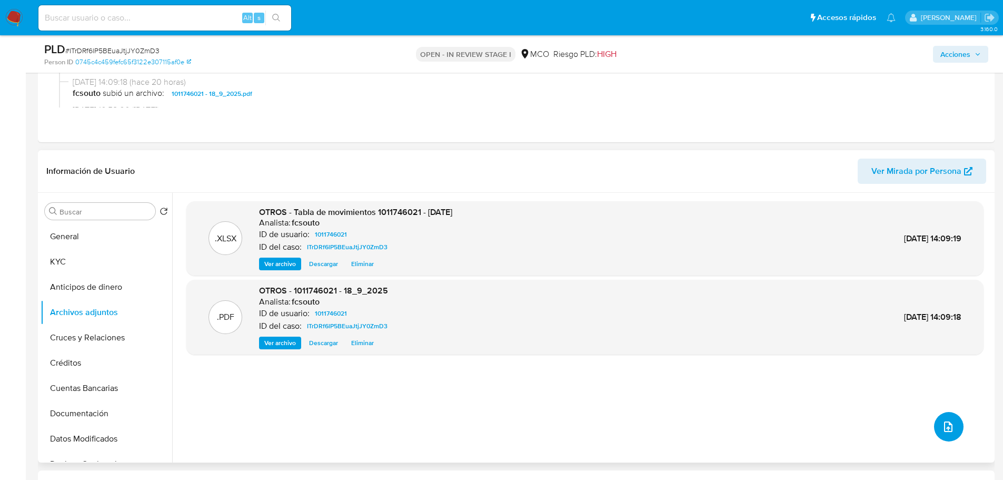
click at [940, 418] on button "upload-file" at bounding box center [948, 426] width 29 height 29
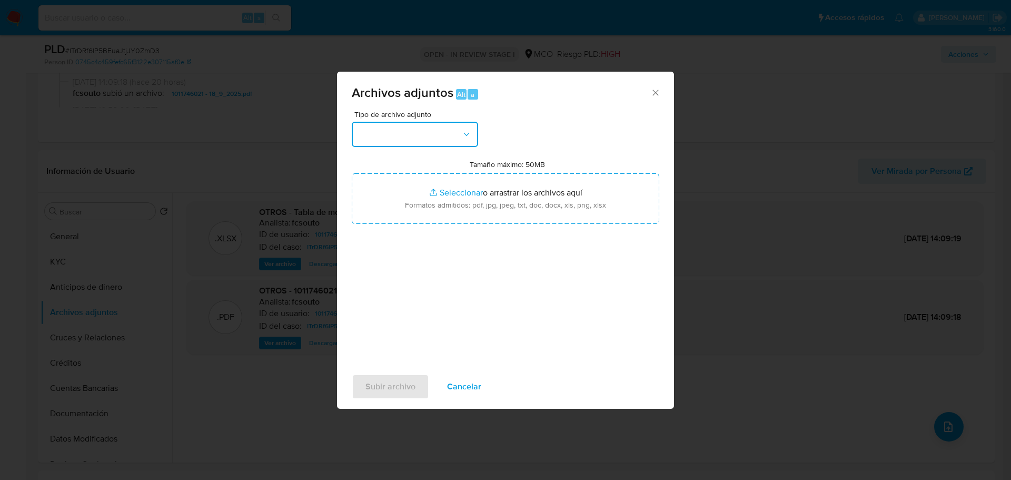
drag, startPoint x: 450, startPoint y: 136, endPoint x: 448, endPoint y: 143, distance: 7.2
click at [450, 141] on button "button" at bounding box center [415, 134] width 126 height 25
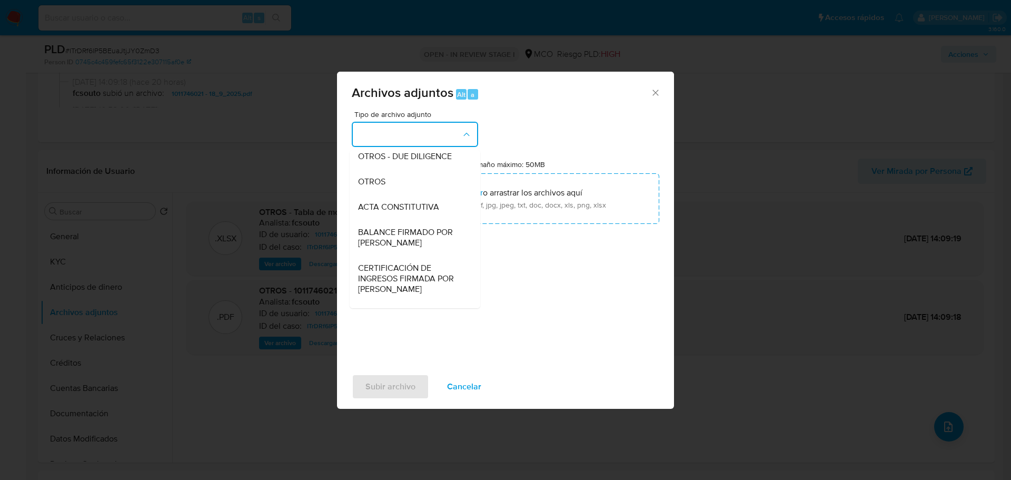
click at [407, 285] on span "CERTIFICACIÓN DE INGRESOS FIRMADA POR CONTADOR" at bounding box center [411, 279] width 107 height 32
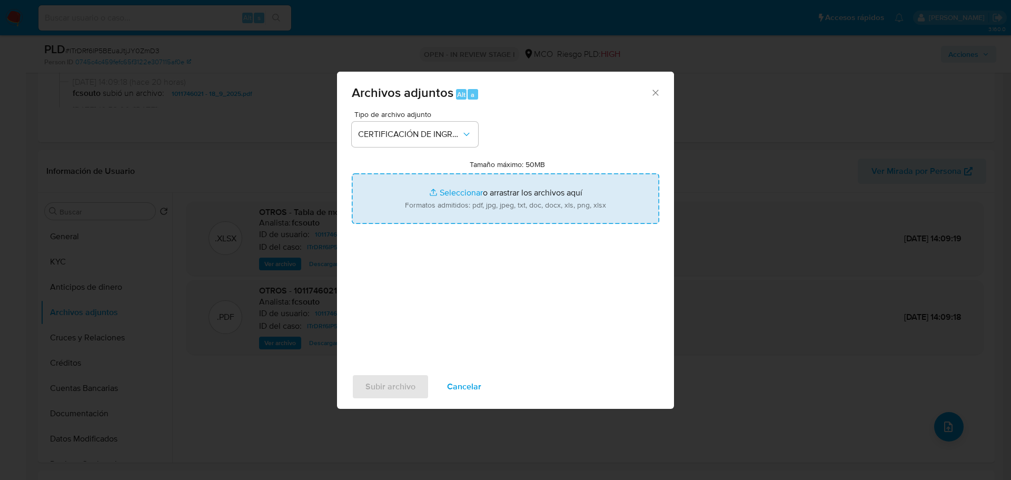
click at [518, 200] on input "Tamaño máximo: 50MB Seleccionar archivos" at bounding box center [506, 198] width 308 height 51
type input "C:\fakepath\1011746021_990ead63-d403-4d74-8617-a2c0c795b88d.pdf"
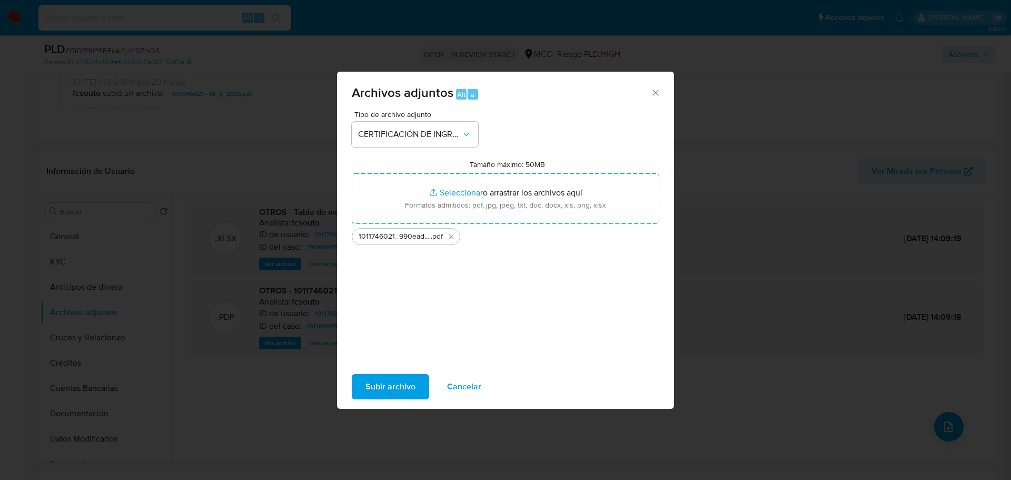
click at [401, 380] on span "Subir archivo" at bounding box center [390, 386] width 50 height 23
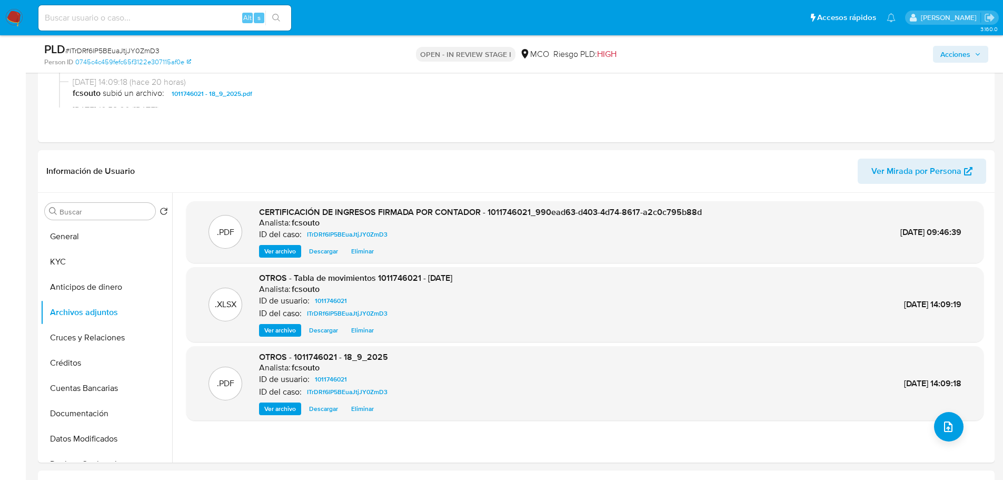
click at [961, 44] on div "Acciones" at bounding box center [833, 54] width 312 height 25
click at [964, 51] on span "Acciones" at bounding box center [955, 54] width 30 height 17
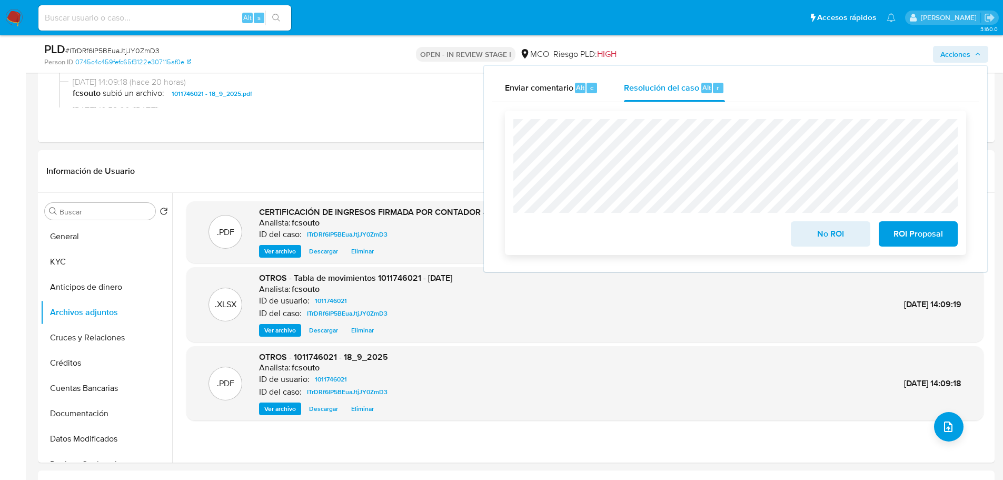
click at [838, 229] on span "No ROI" at bounding box center [831, 233] width 52 height 23
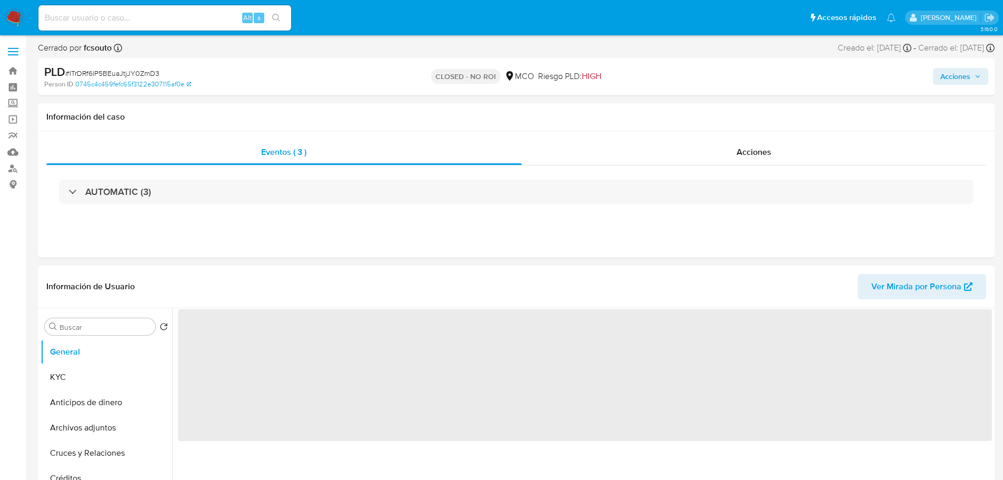
select select "10"
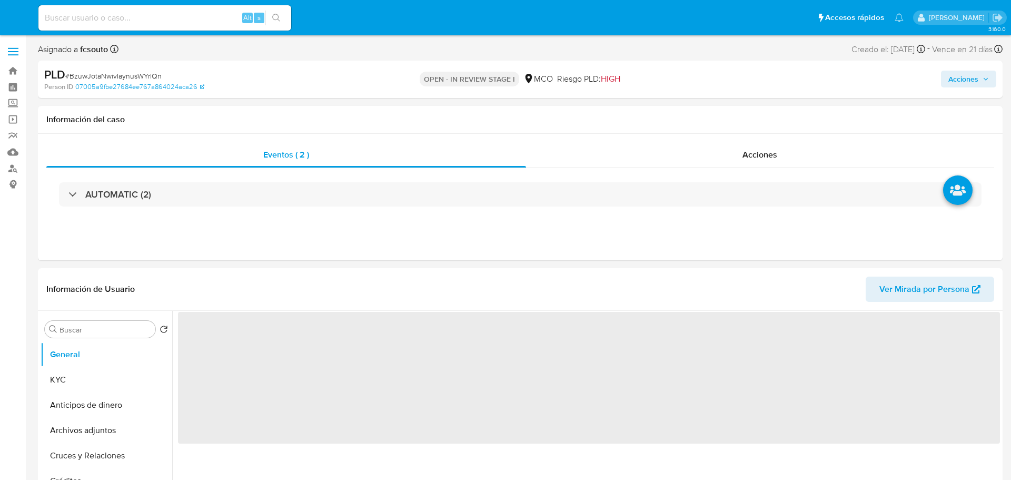
select select "10"
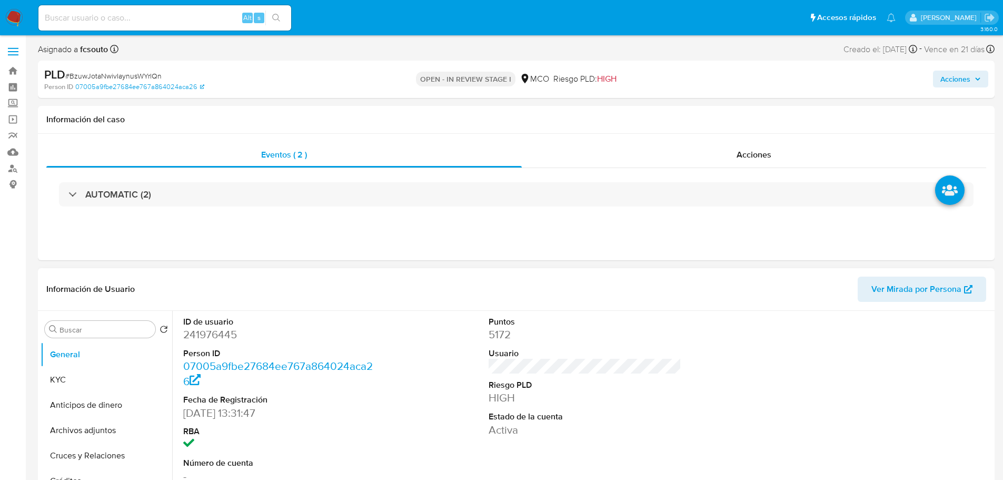
click at [221, 334] on dd "241976445" at bounding box center [279, 334] width 193 height 15
copy dd "241976445"
click at [213, 333] on dd "241976445" at bounding box center [279, 334] width 193 height 15
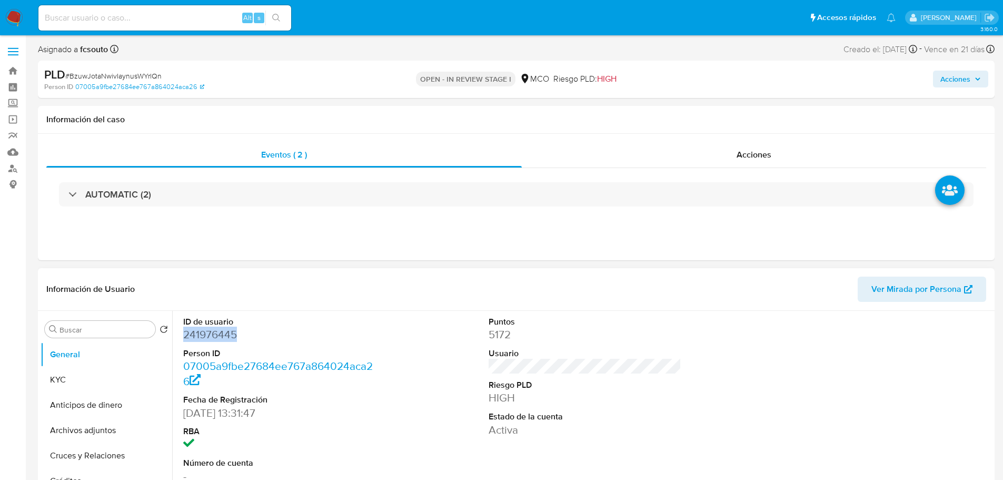
click at [215, 331] on dd "241976445" at bounding box center [279, 334] width 193 height 15
click at [210, 335] on dd "241976445" at bounding box center [279, 334] width 193 height 15
click at [194, 333] on dd "241976445" at bounding box center [279, 334] width 193 height 15
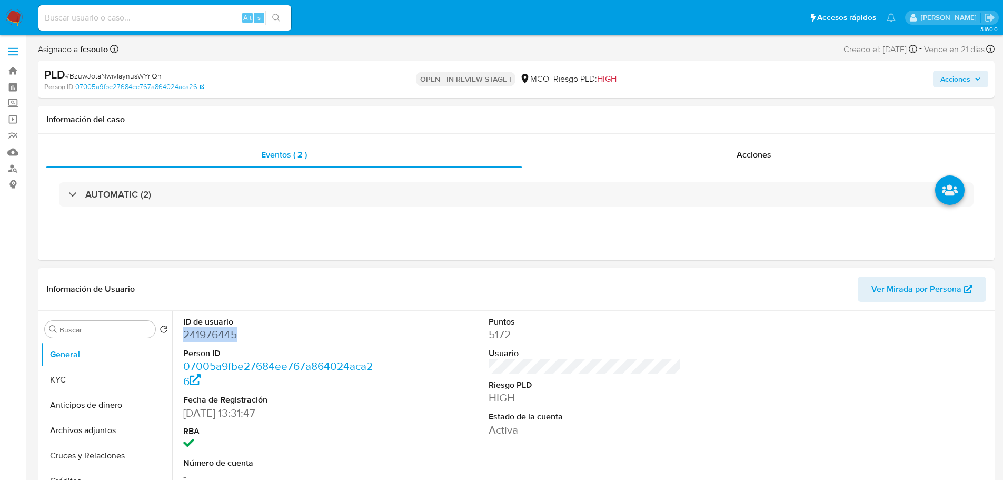
click at [194, 333] on dd "241976445" at bounding box center [279, 334] width 193 height 15
click at [198, 334] on dd "241976445" at bounding box center [279, 334] width 193 height 15
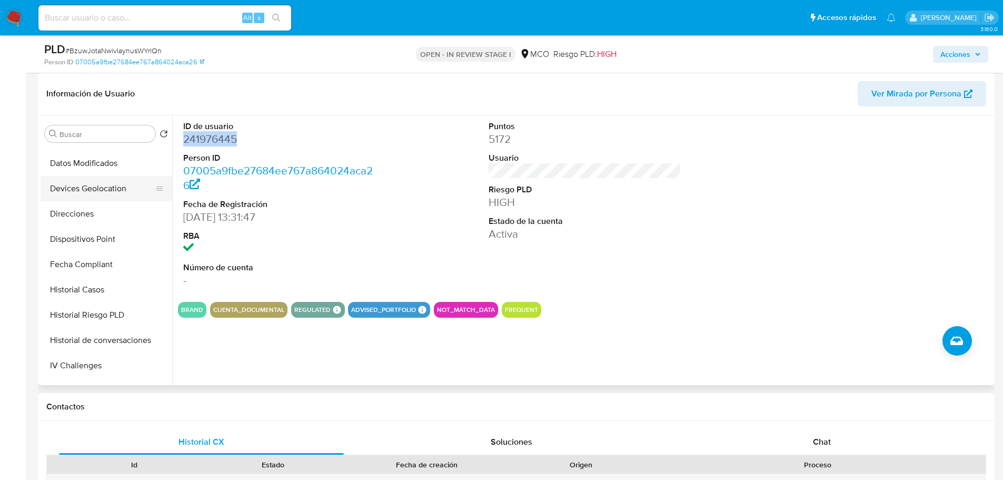
scroll to position [211, 0]
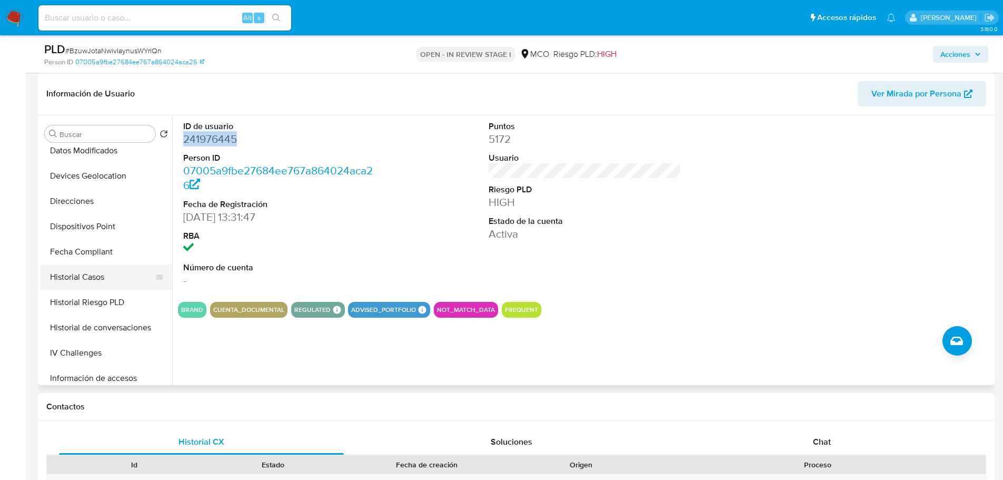
drag, startPoint x: 97, startPoint y: 274, endPoint x: 78, endPoint y: 280, distance: 19.8
click at [97, 274] on button "Historial Casos" at bounding box center [102, 276] width 123 height 25
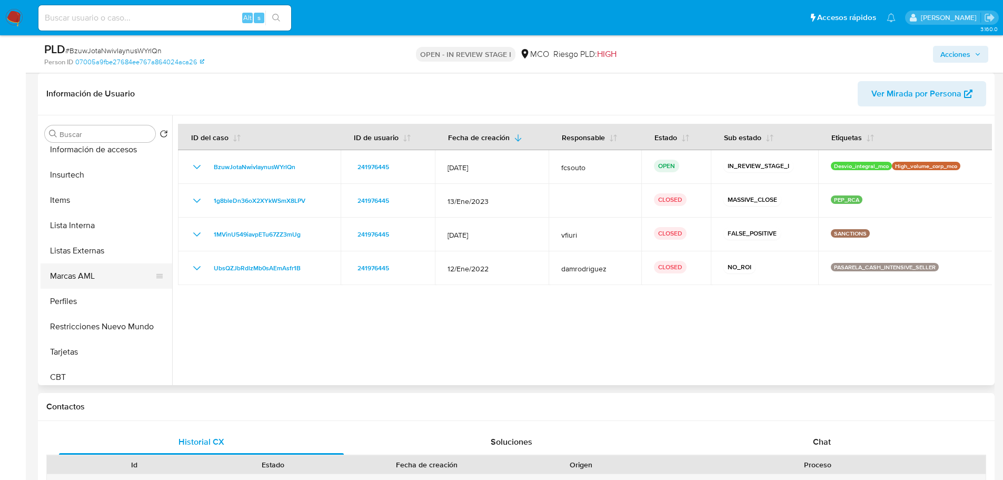
scroll to position [445, 0]
click at [96, 322] on button "Restricciones Nuevo Mundo" at bounding box center [102, 320] width 123 height 25
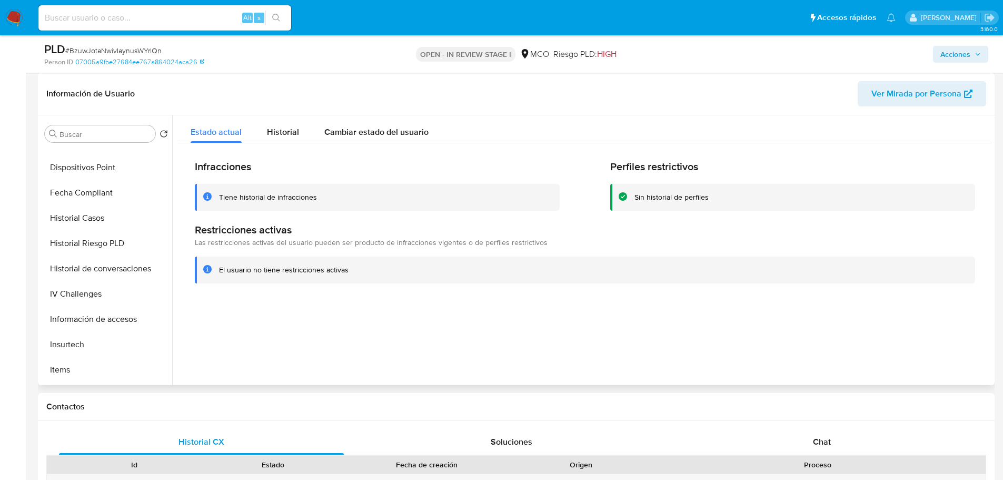
scroll to position [76, 0]
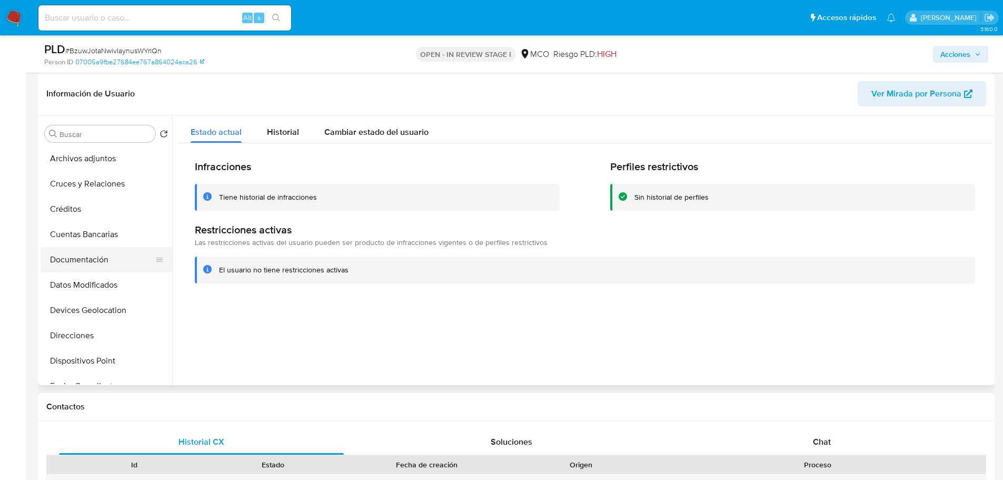
click at [87, 260] on button "Documentación" at bounding box center [102, 259] width 123 height 25
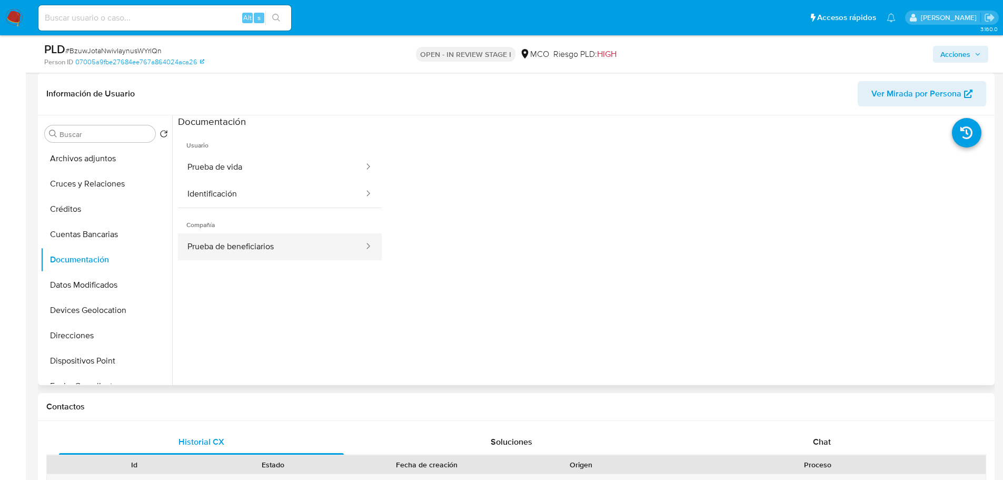
click at [292, 246] on button "Prueba de beneficiarios" at bounding box center [271, 246] width 187 height 27
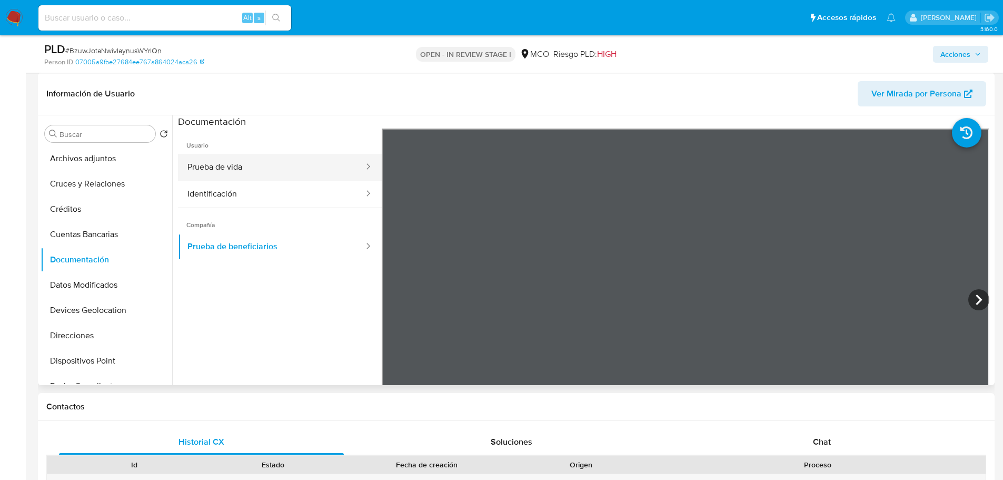
click at [244, 169] on button "Prueba de vida" at bounding box center [271, 167] width 187 height 27
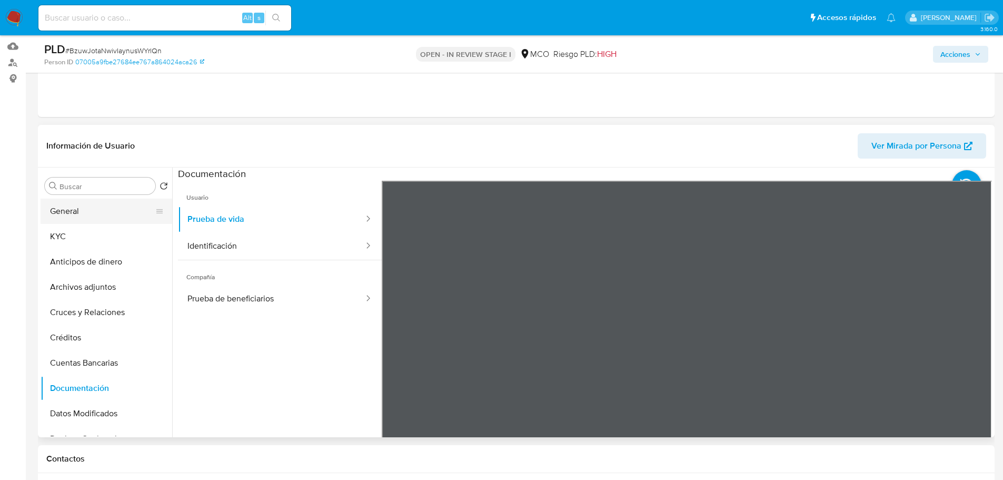
scroll to position [105, 0]
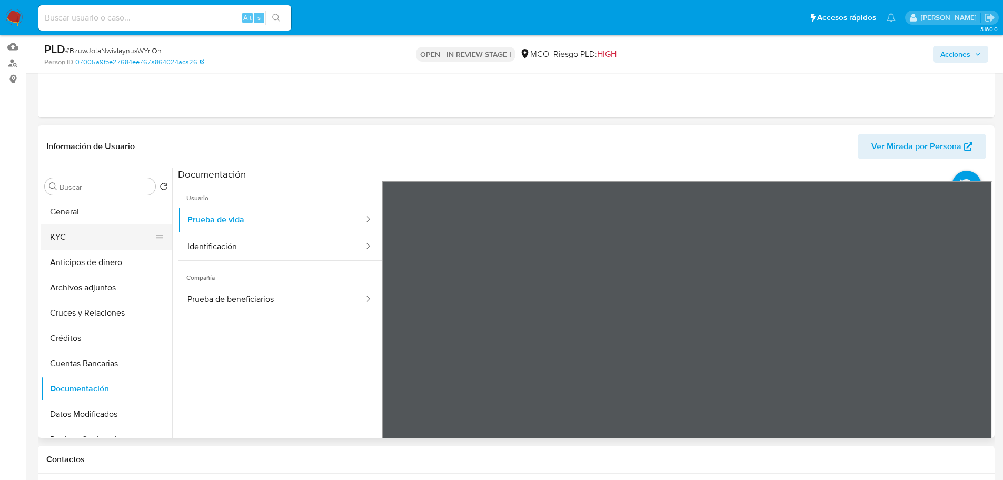
click at [76, 234] on button "KYC" at bounding box center [102, 236] width 123 height 25
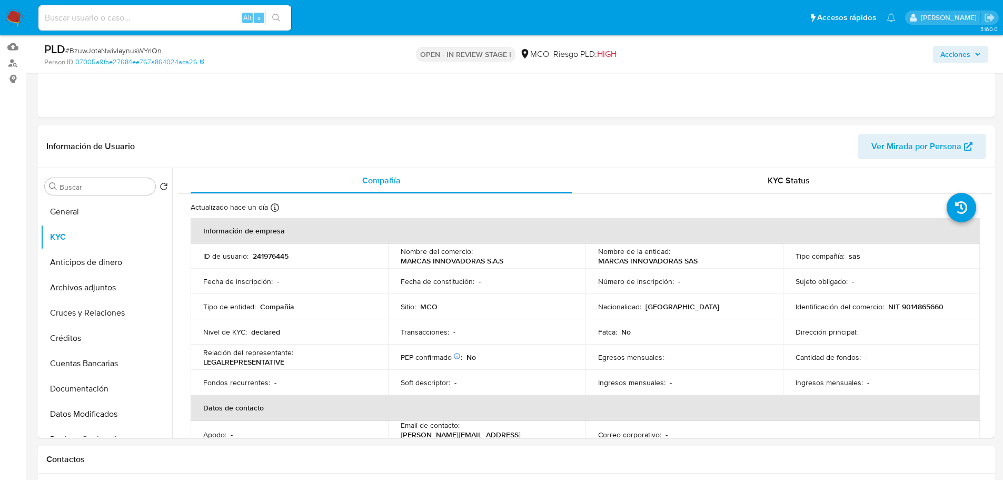
click at [965, 52] on span "Acciones" at bounding box center [955, 54] width 30 height 17
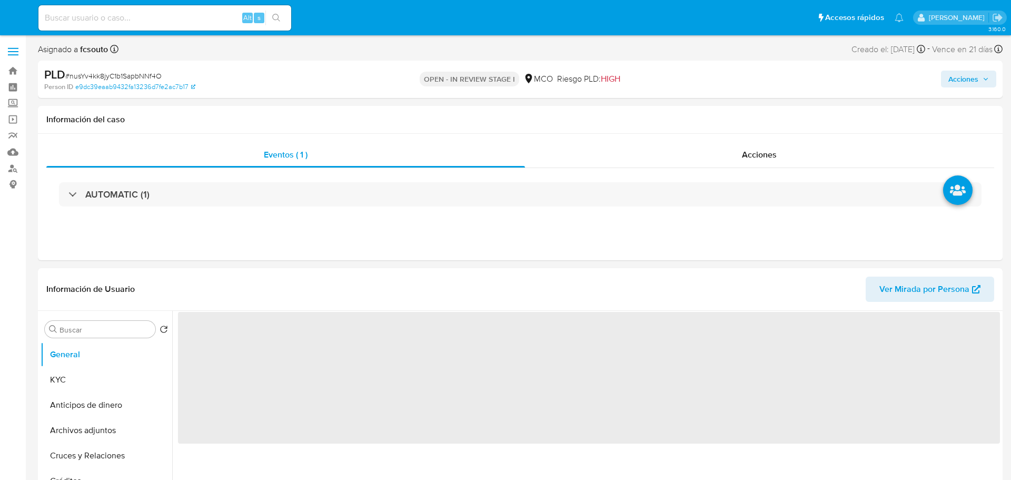
select select "10"
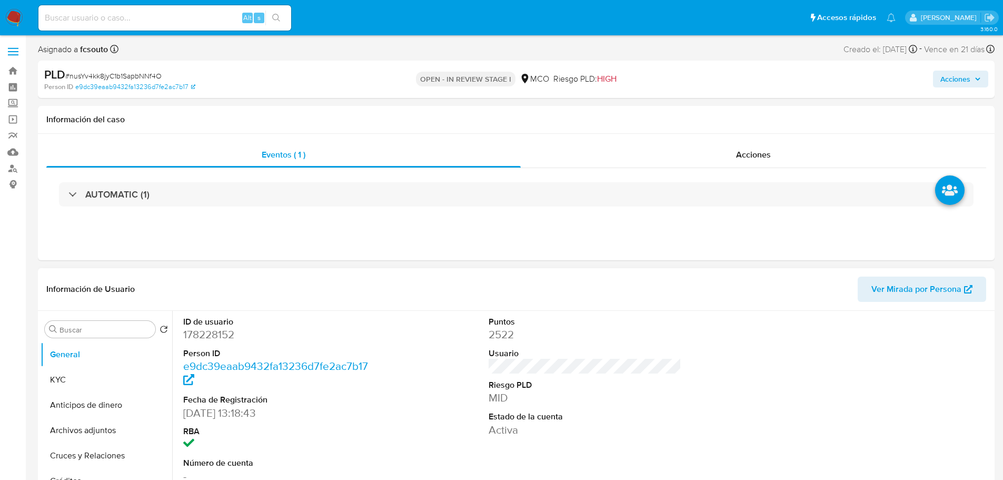
click at [207, 336] on dd "178228152" at bounding box center [279, 334] width 193 height 15
copy dd "178228152"
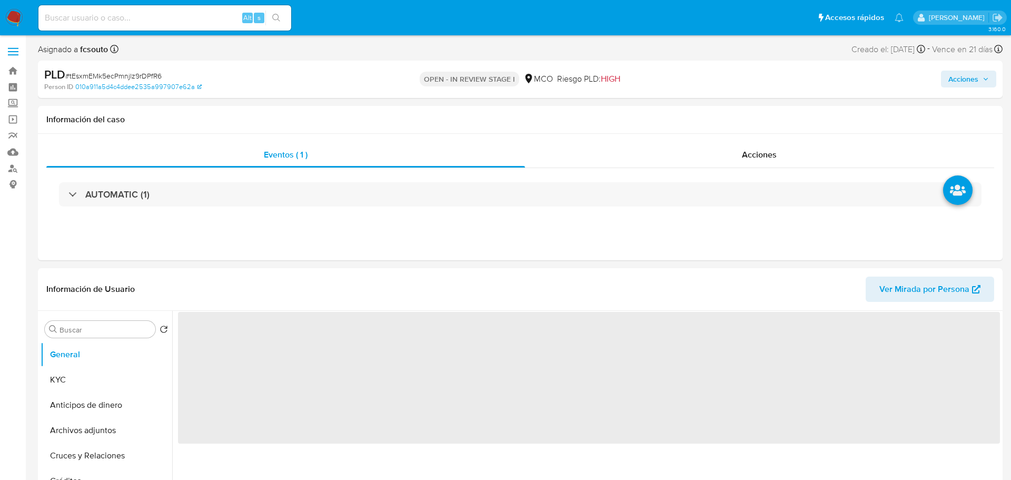
select select "10"
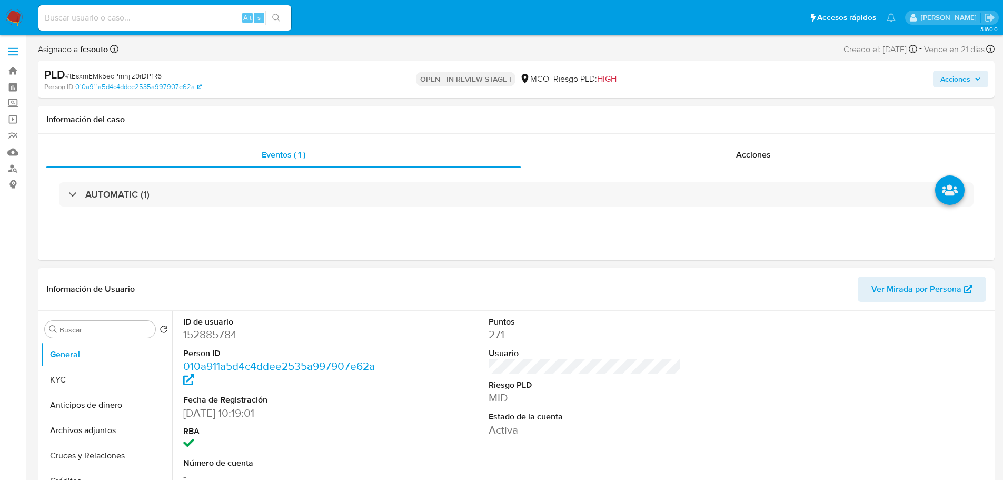
click at [220, 334] on dd "152885784" at bounding box center [279, 334] width 193 height 15
copy dd "152885784"
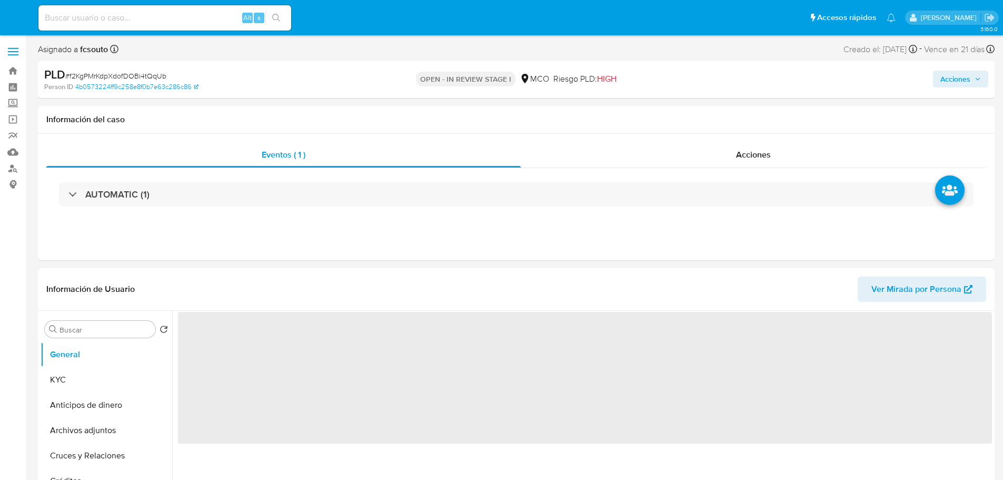
select select "10"
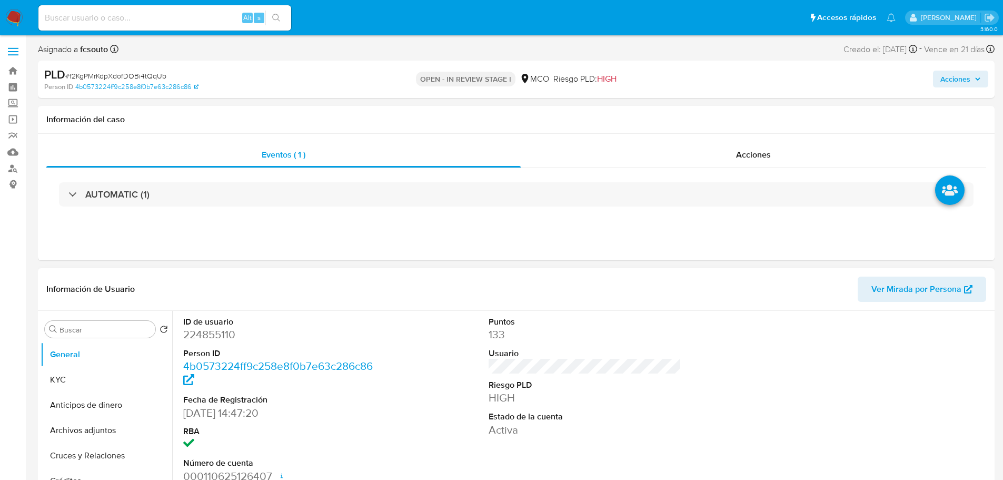
click at [215, 339] on dd "224855110" at bounding box center [279, 334] width 193 height 15
copy dd "224855110"
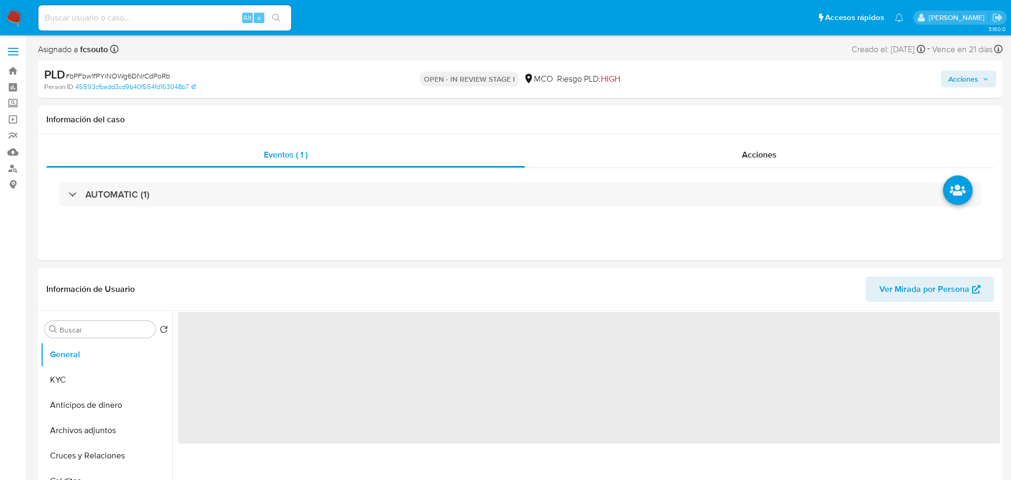
select select "10"
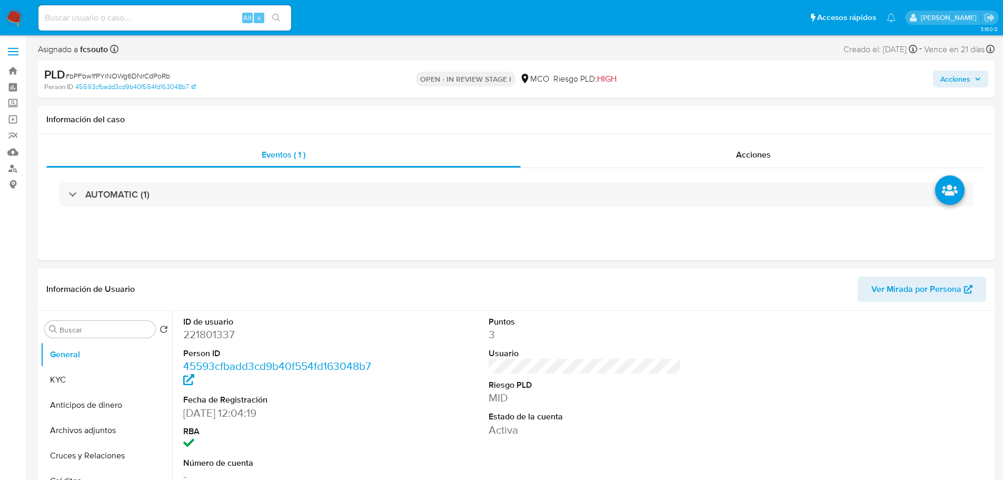
click at [232, 340] on dd "221801337" at bounding box center [279, 334] width 193 height 15
click at [217, 343] on dl "ID de usuario 221801337 Person ID 45593cfbadd3cd9b40f554fd163048b7 Fecha de Reg…" at bounding box center [279, 399] width 193 height 167
click at [229, 332] on dd "221801337" at bounding box center [279, 334] width 193 height 15
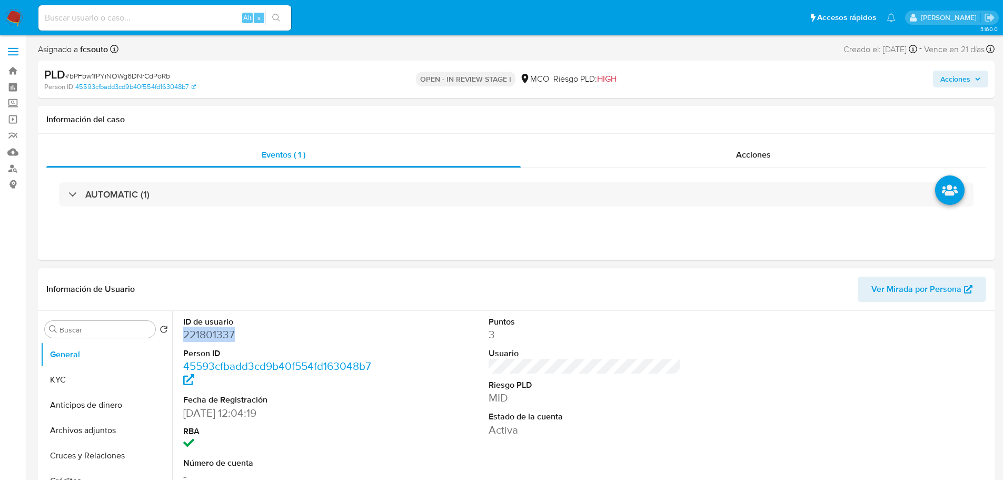
click at [229, 332] on dd "221801337" at bounding box center [279, 334] width 193 height 15
copy dd "221801337"
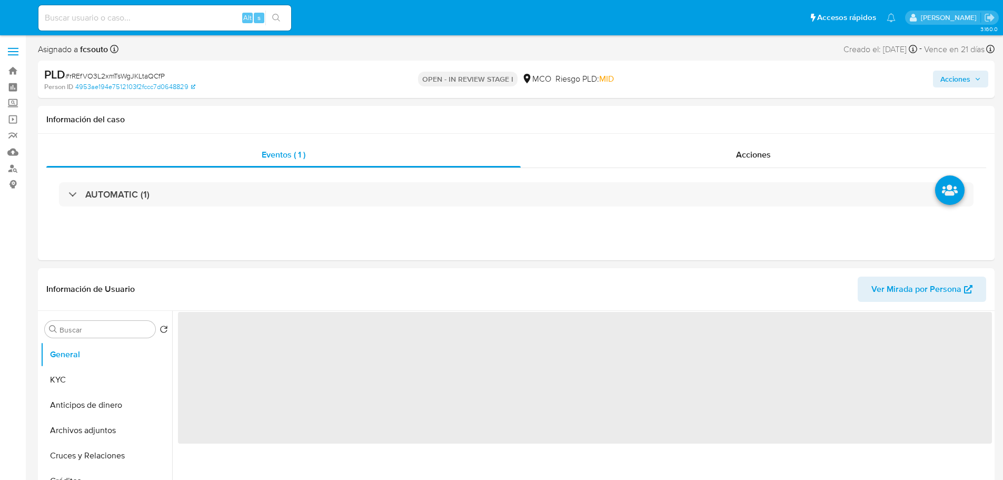
select select "10"
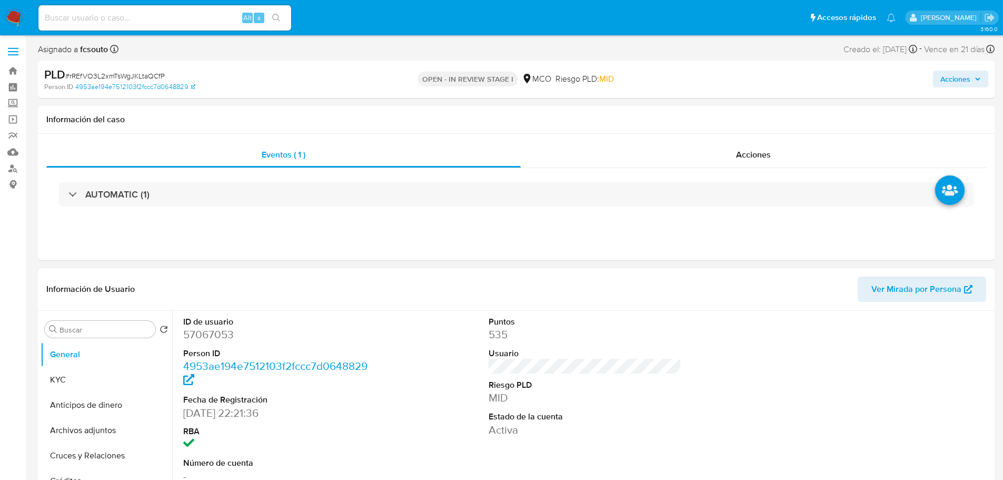
click at [217, 333] on dd "57067053" at bounding box center [279, 334] width 193 height 15
copy dd "57067053"
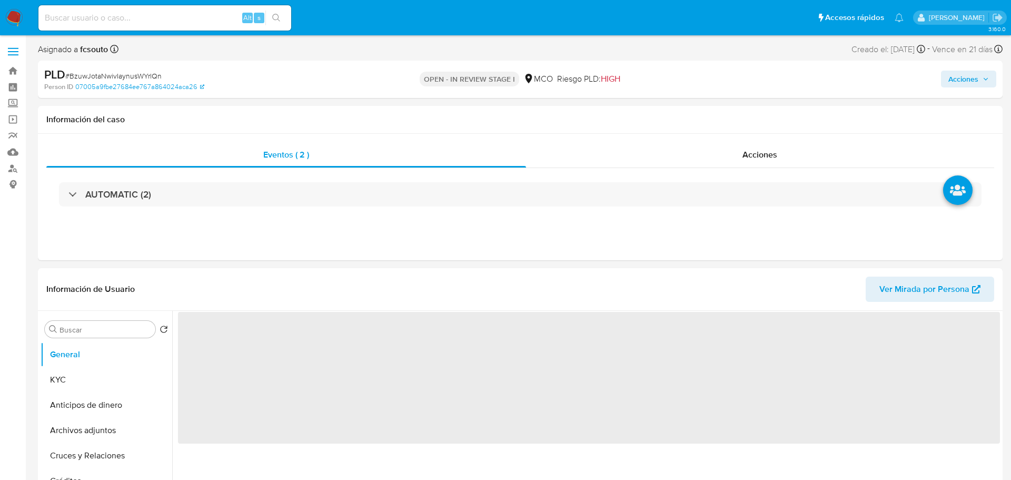
select select "10"
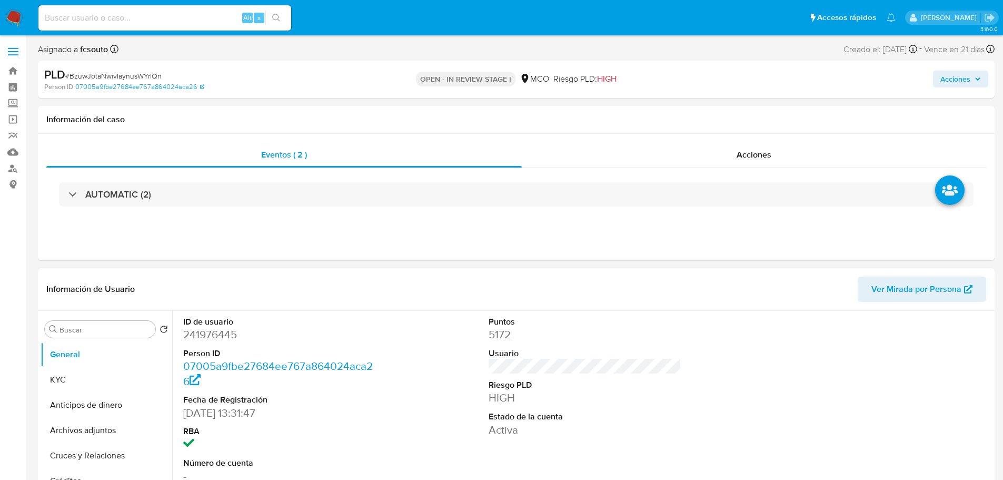
click at [226, 336] on dd "241976445" at bounding box center [279, 334] width 193 height 15
copy dd "241976445"
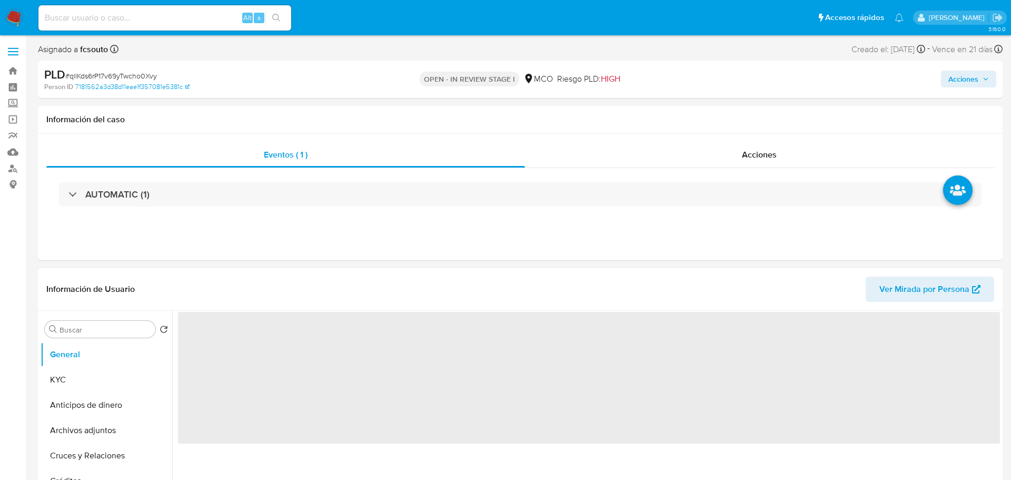
select select "10"
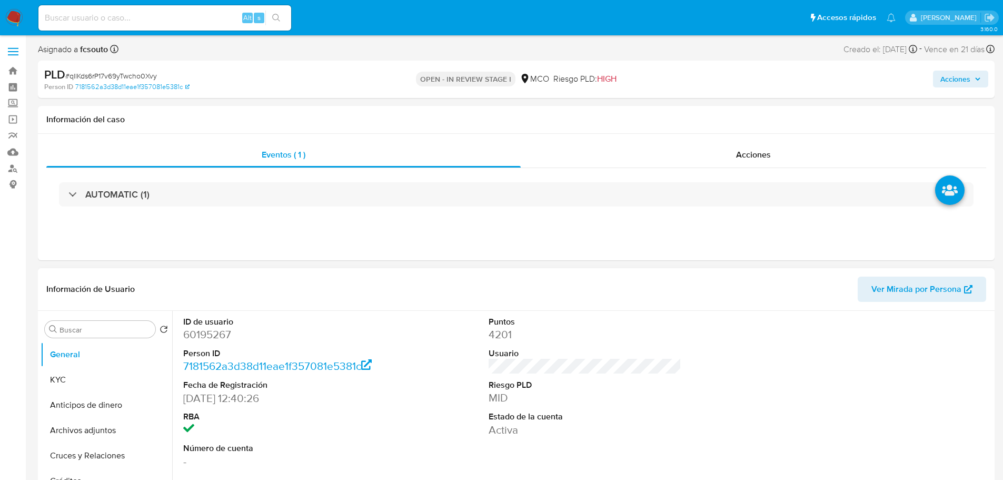
click at [219, 336] on dd "60195267" at bounding box center [279, 334] width 193 height 15
copy dd "60195267"
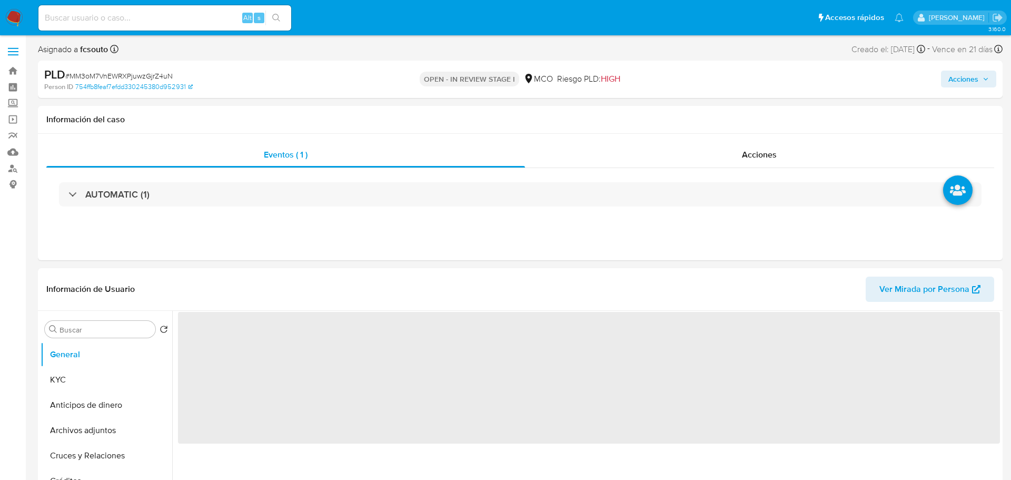
select select "10"
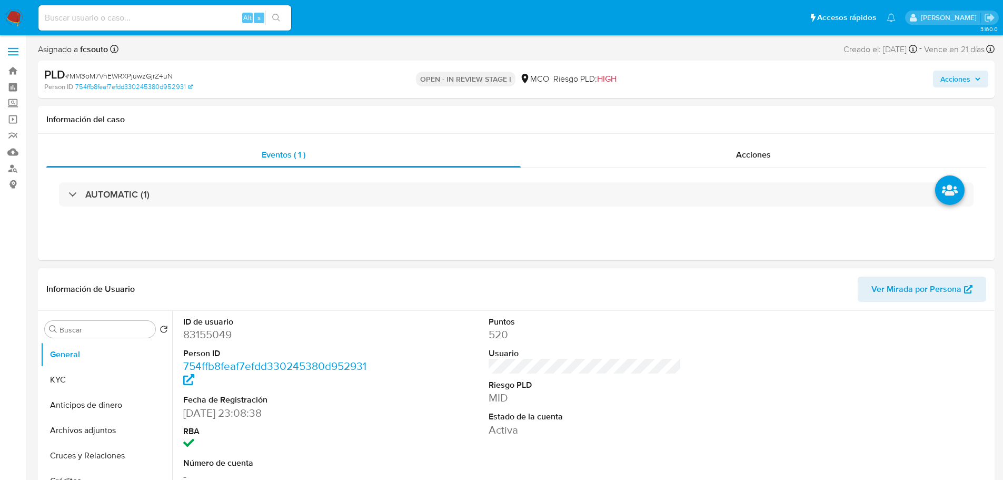
click at [219, 335] on dd "83155049" at bounding box center [279, 334] width 193 height 15
copy dd "83155049"
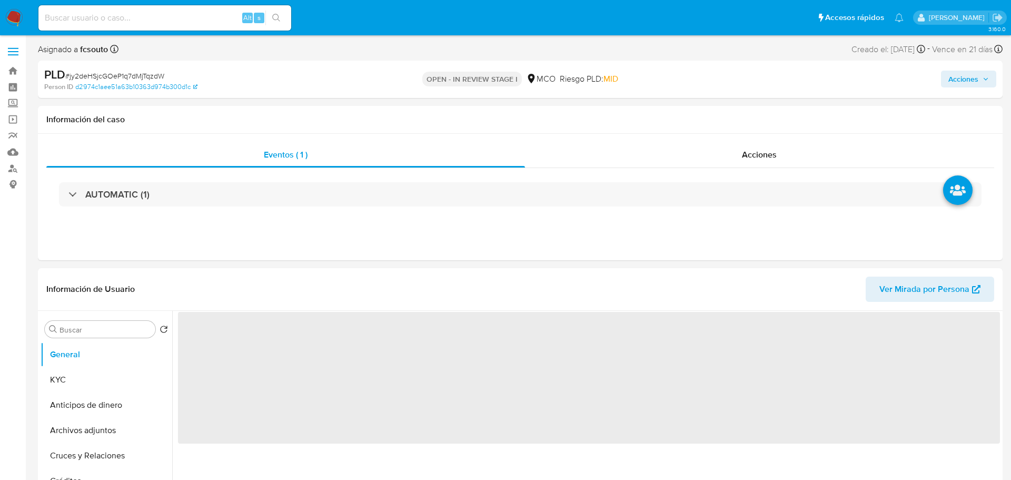
select select "10"
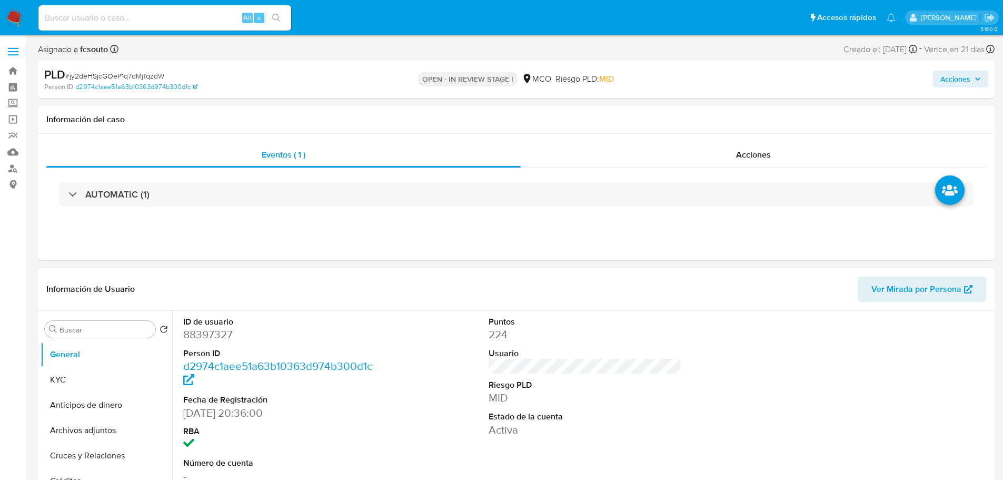
click at [222, 332] on dd "88397327" at bounding box center [279, 334] width 193 height 15
copy dd "88397327"
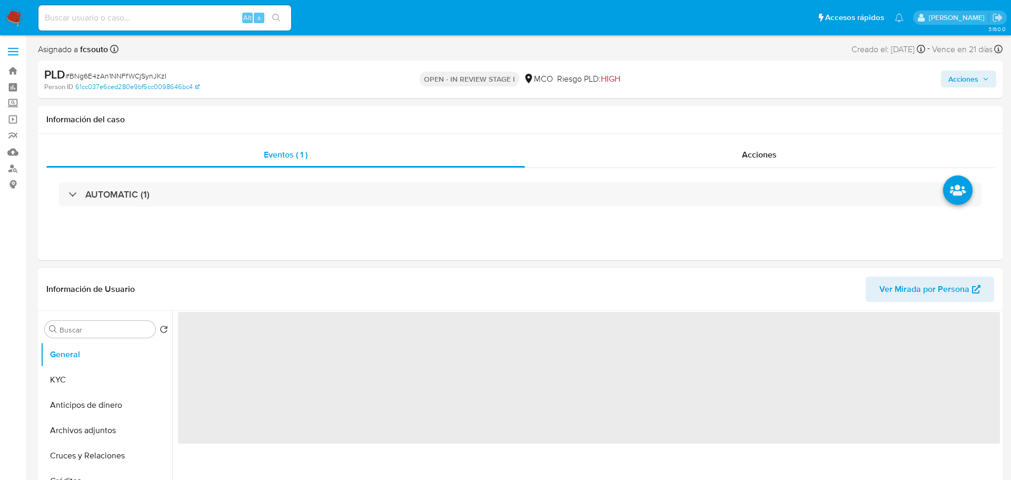
select select "10"
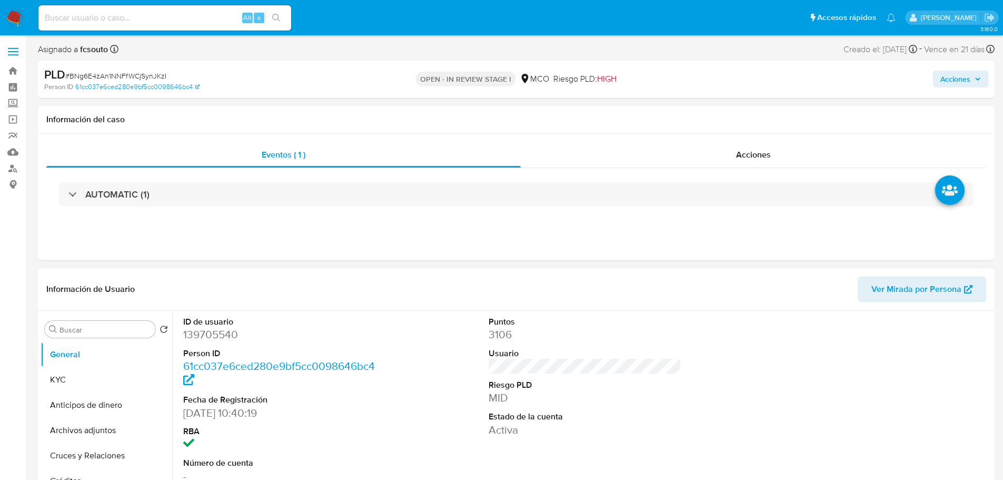
click at [216, 336] on dd "139705540" at bounding box center [279, 334] width 193 height 15
copy dd "139705540"
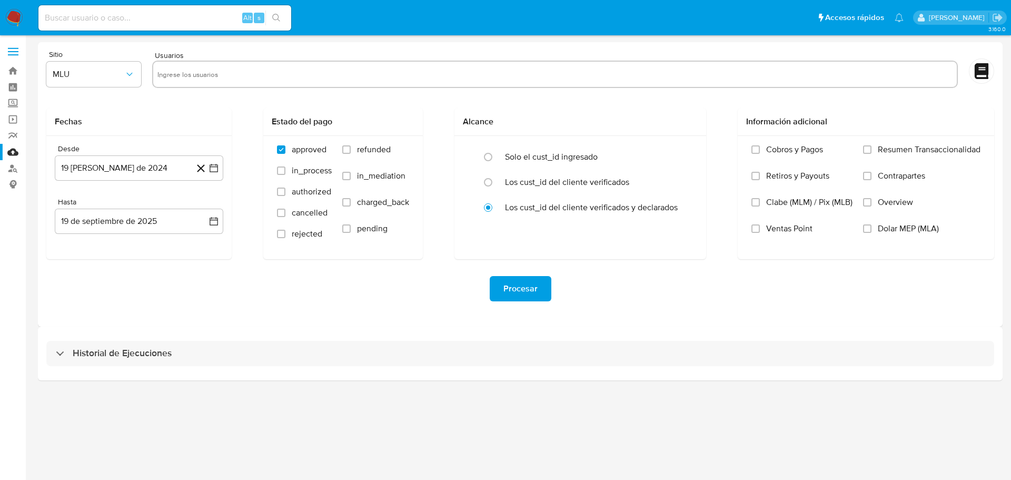
click at [254, 73] on input "text" at bounding box center [554, 74] width 795 height 17
paste input "139705540"
type input "139705540"
click at [110, 74] on span "MLU" at bounding box center [89, 74] width 72 height 11
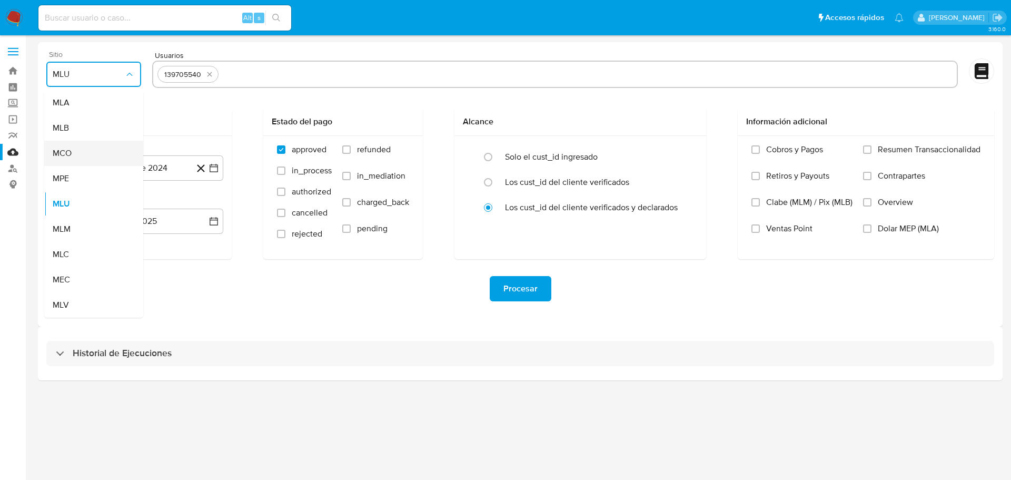
click at [107, 153] on div "MCO" at bounding box center [91, 153] width 76 height 25
drag, startPoint x: 346, startPoint y: 152, endPoint x: 364, endPoint y: 199, distance: 50.0
click at [347, 153] on input "refunded" at bounding box center [346, 149] width 8 height 8
checkbox input "true"
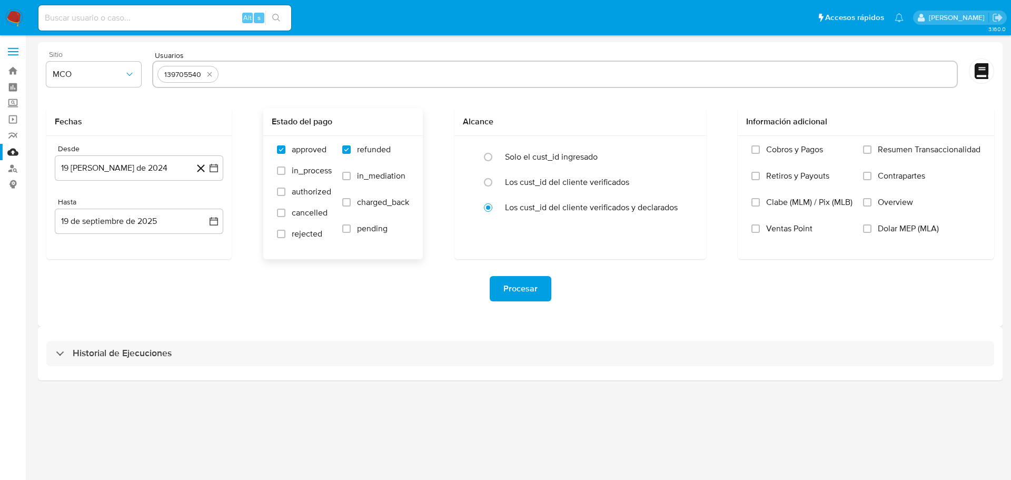
click at [356, 205] on label "charged_back" at bounding box center [375, 210] width 67 height 26
click at [351, 205] on input "charged_back" at bounding box center [346, 202] width 8 height 8
checkbox input "true"
click at [212, 166] on icon "button" at bounding box center [214, 168] width 8 height 8
click at [203, 209] on icon "Mes siguiente" at bounding box center [205, 205] width 4 height 7
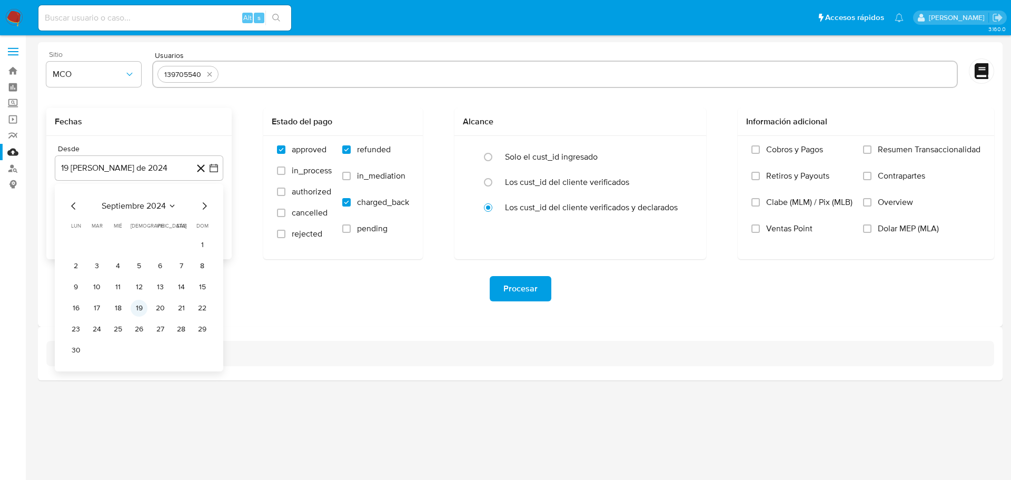
click at [133, 307] on button "19" at bounding box center [139, 308] width 17 height 17
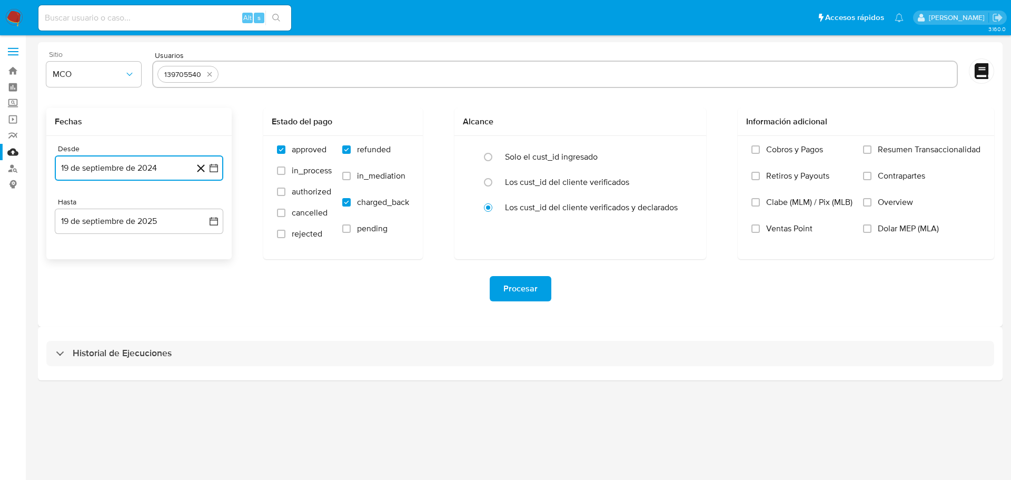
click at [280, 69] on input "text" at bounding box center [588, 74] width 730 height 17
type input "88397327"
paste input "83155049"
type input "83155049"
paste input "60195267"
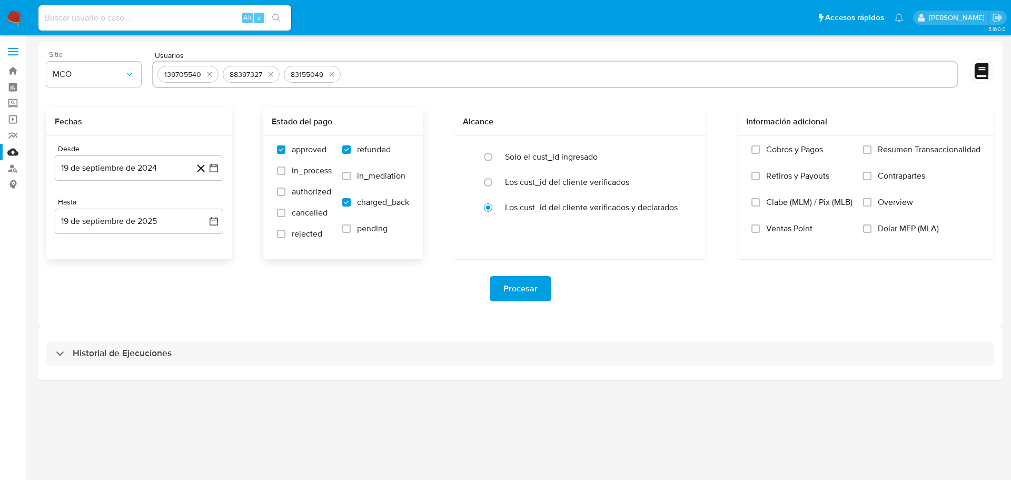
type input "60195267"
paste input "241976445"
type input "241976445"
paste input "221801337"
type input "221801337"
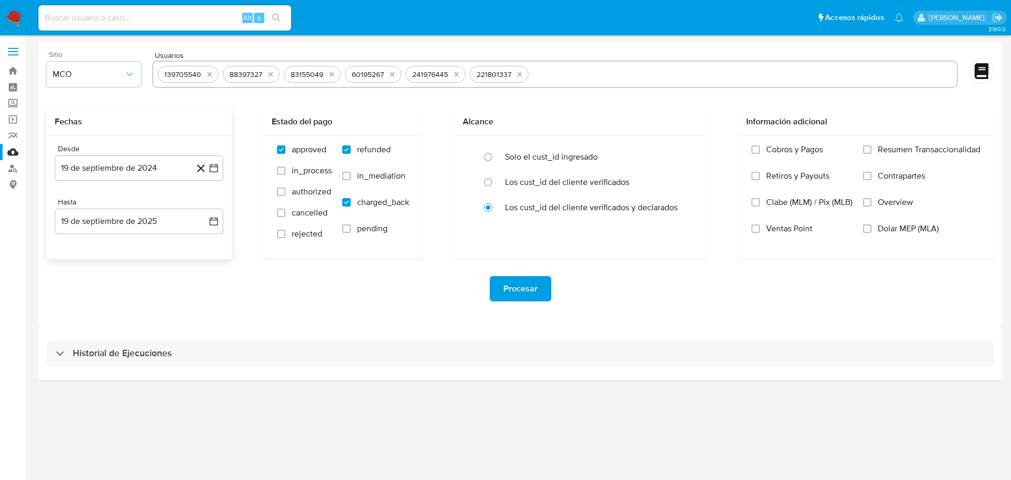
paste input "57067053"
type input "57067053"
paste input "224855110"
type input "224855110"
paste input "152885784"
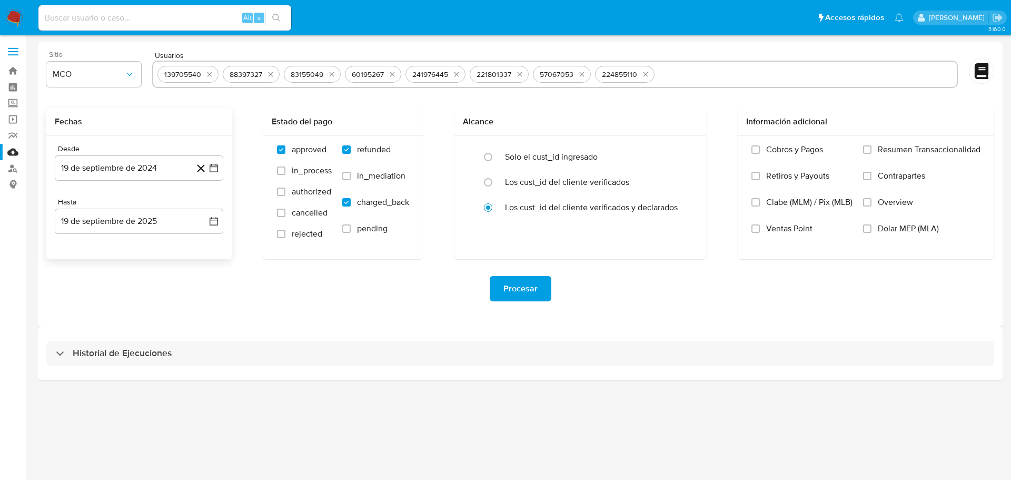
type input "152885784"
paste input "178228152"
type input "178228152"
click at [512, 292] on span "Procesar" at bounding box center [520, 288] width 34 height 23
